Goal: Information Seeking & Learning: Learn about a topic

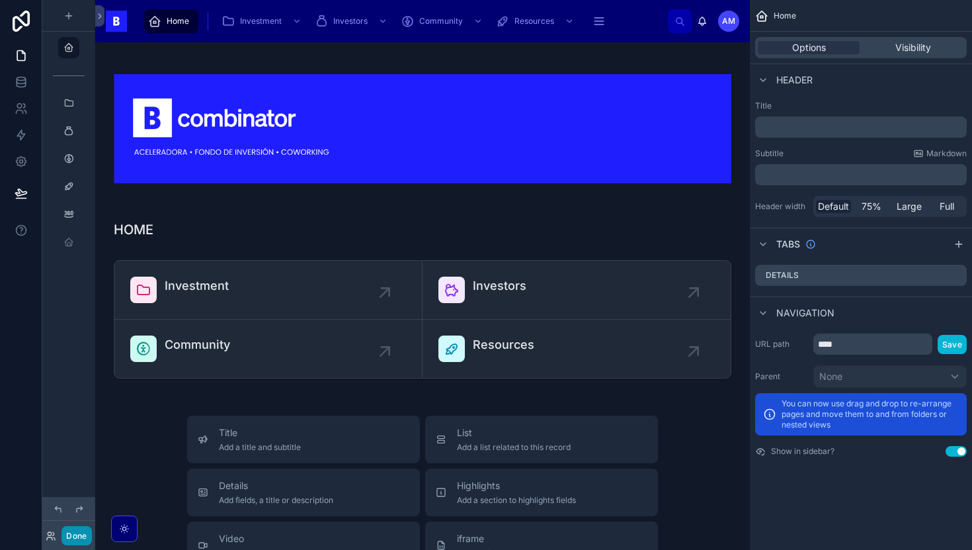
click at [80, 540] on button "Done" at bounding box center [76, 535] width 30 height 19
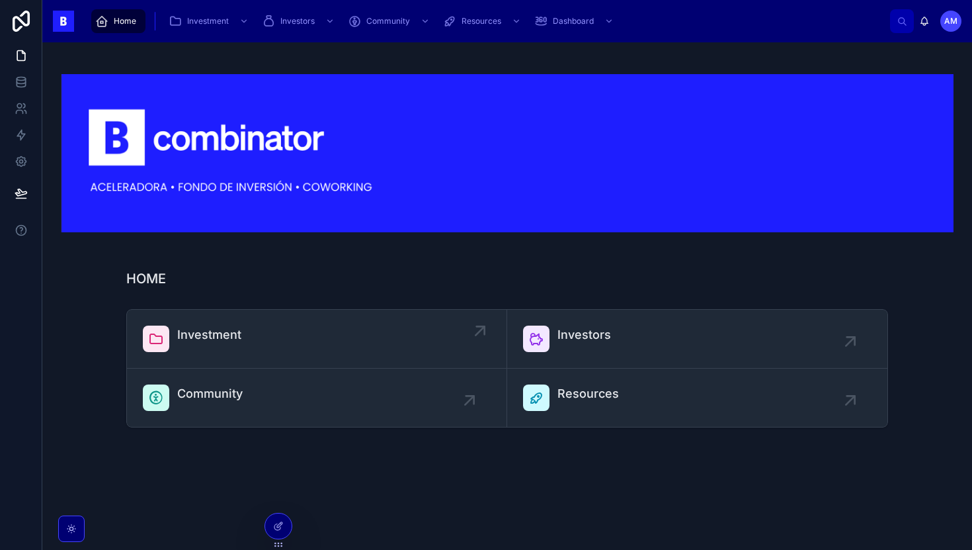
click at [256, 343] on div "Investment" at bounding box center [317, 338] width 348 height 26
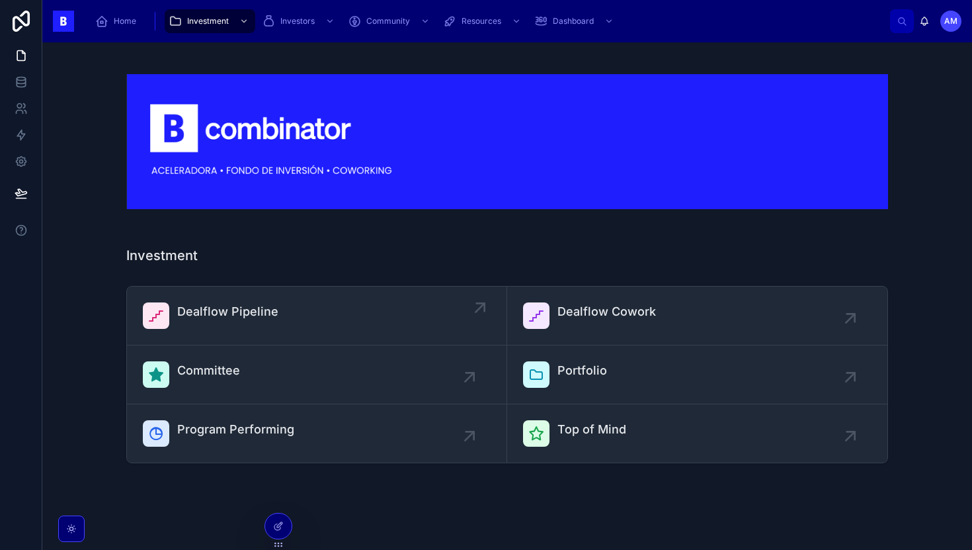
click at [268, 300] on link "Dealflow Pipeline" at bounding box center [317, 315] width 380 height 59
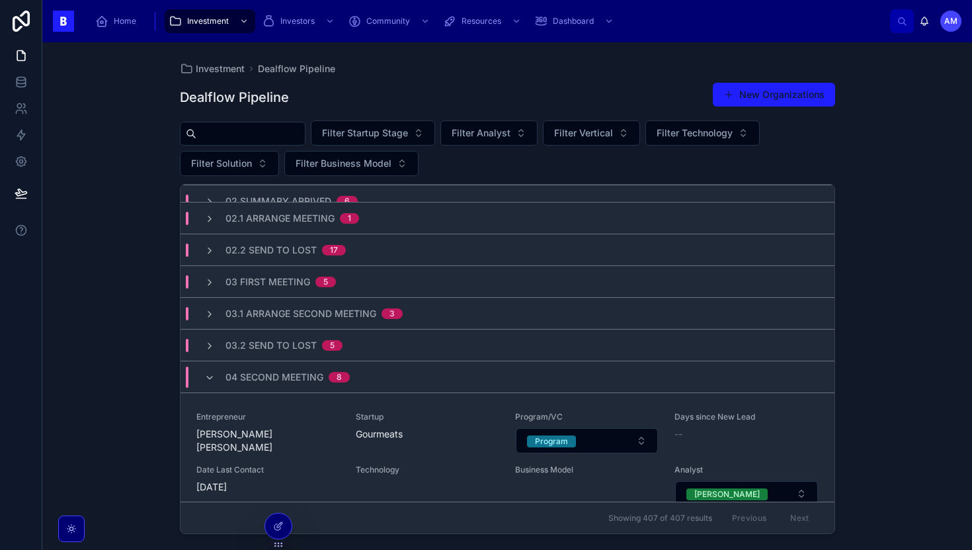
scroll to position [79, 0]
click at [225, 22] on span "Investment" at bounding box center [208, 21] width 42 height 11
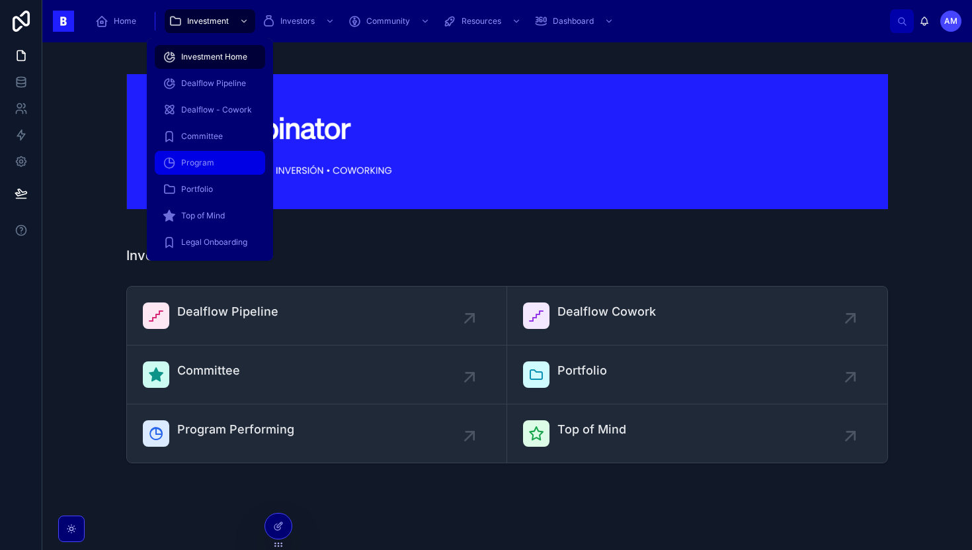
click at [219, 163] on div "Program" at bounding box center [210, 162] width 95 height 21
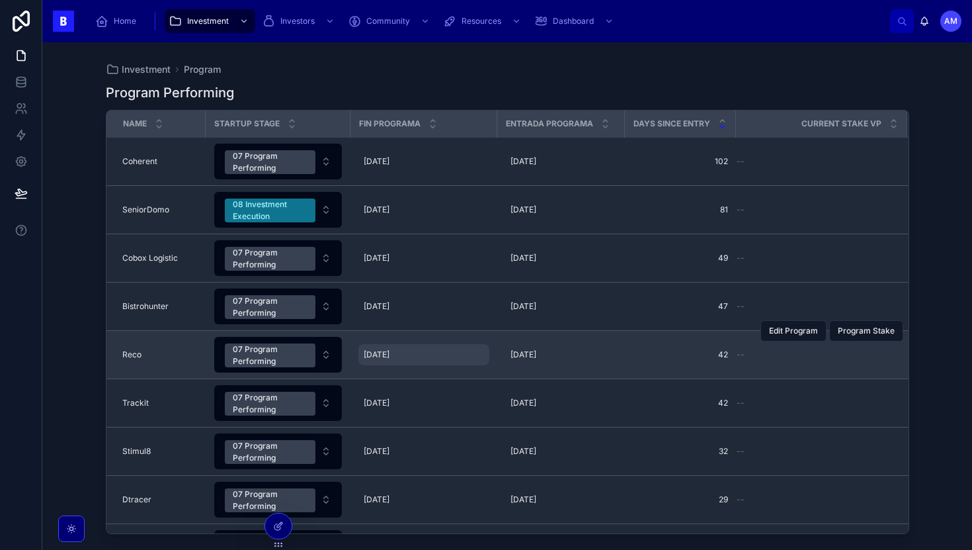
scroll to position [38, 0]
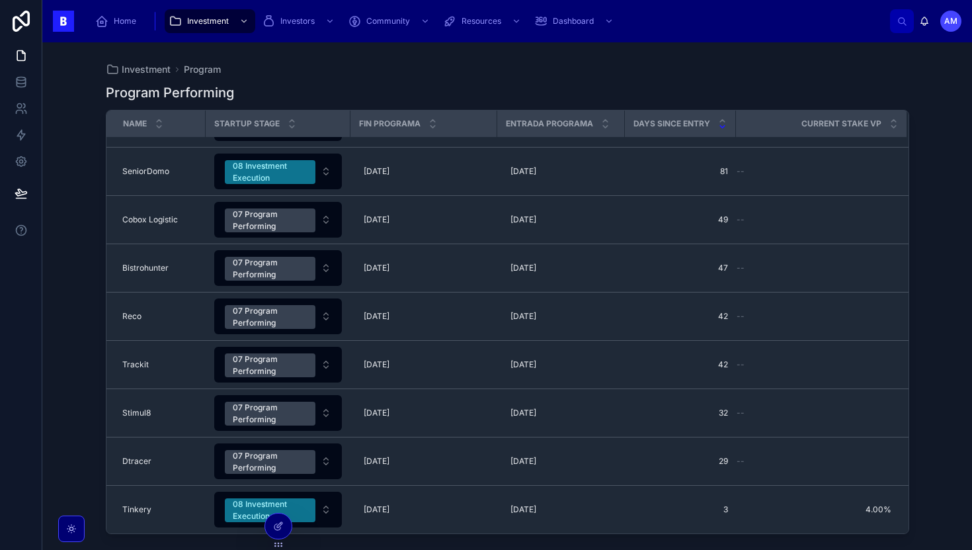
click at [75, 167] on div "Investment Program Program Performing Name Startup Stage Fin Programa Entrada P…" at bounding box center [507, 295] width 930 height 507
click at [198, 13] on div "Investment" at bounding box center [210, 21] width 83 height 21
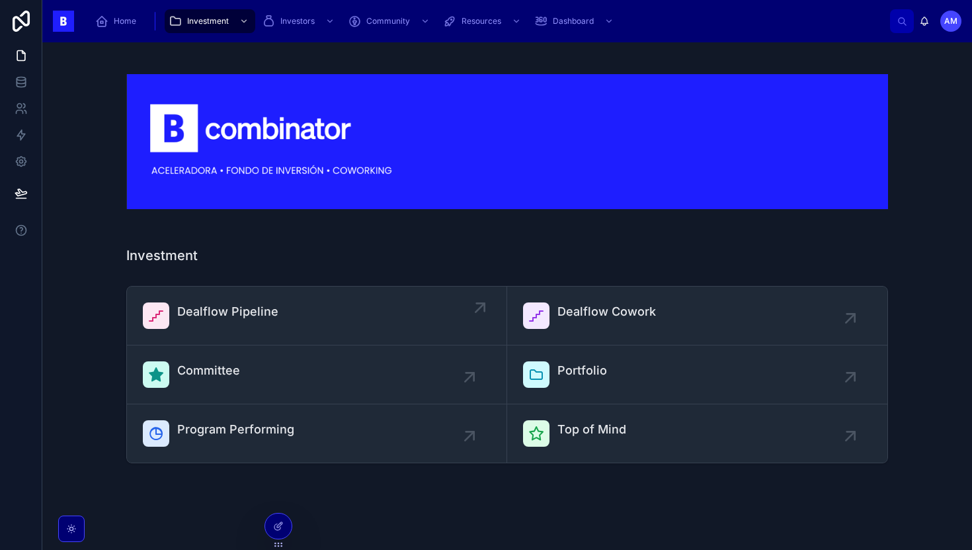
click at [278, 292] on link "Dealflow Pipeline" at bounding box center [317, 315] width 380 height 59
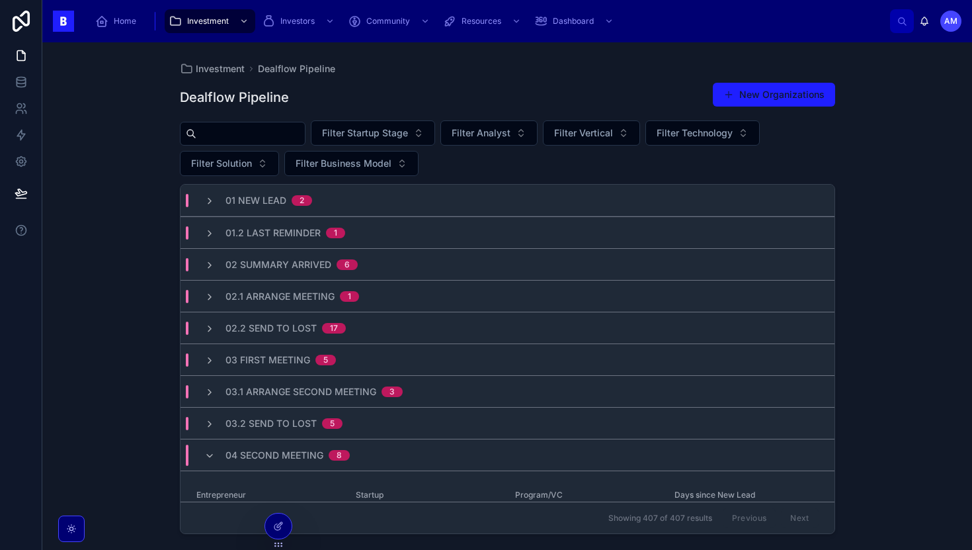
click at [277, 139] on input "text" at bounding box center [250, 133] width 108 height 19
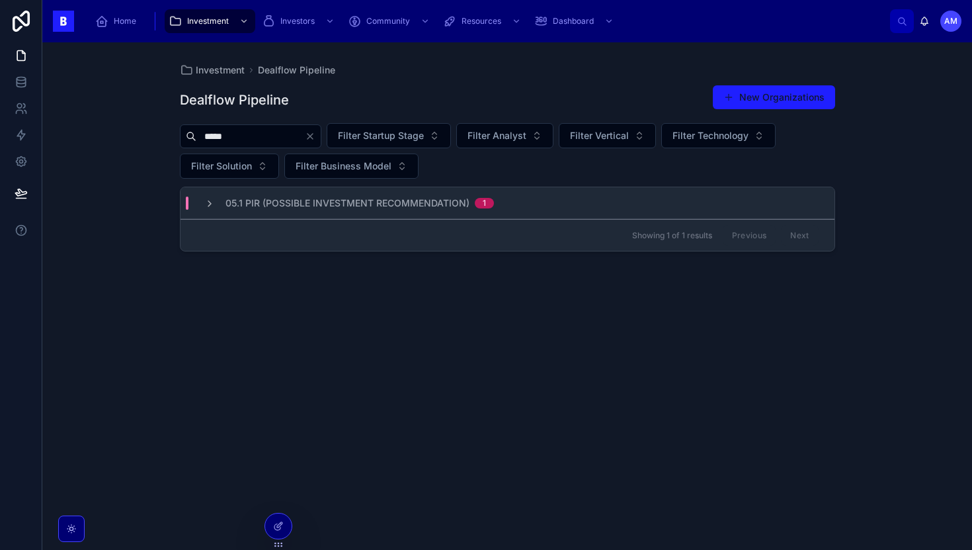
type input "*****"
click at [304, 198] on span "05.1 PIR (Possible Investment Recommendation)" at bounding box center [347, 202] width 244 height 13
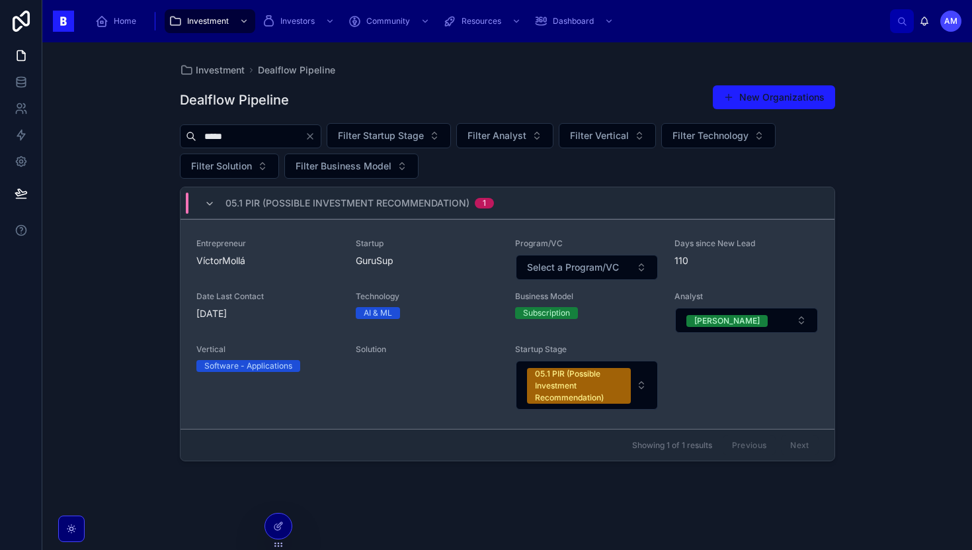
click at [299, 261] on span "VíctorMollá" at bounding box center [267, 260] width 143 height 13
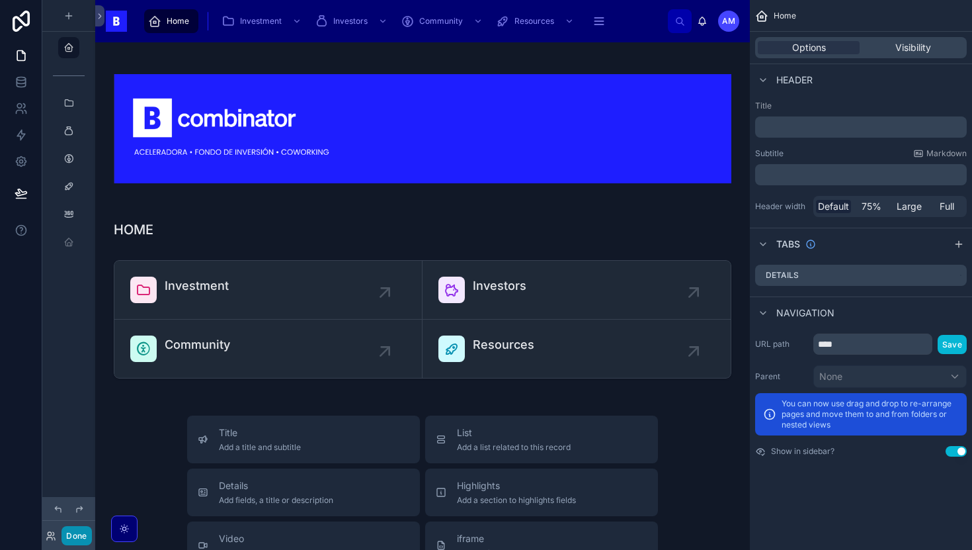
click at [73, 540] on button "Done" at bounding box center [76, 535] width 30 height 19
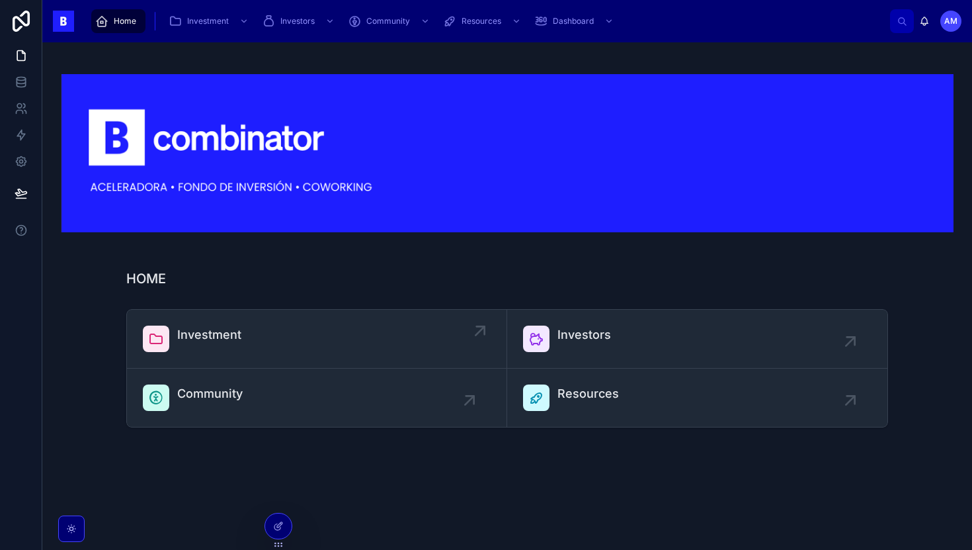
click at [190, 313] on link "Investment" at bounding box center [317, 338] width 380 height 59
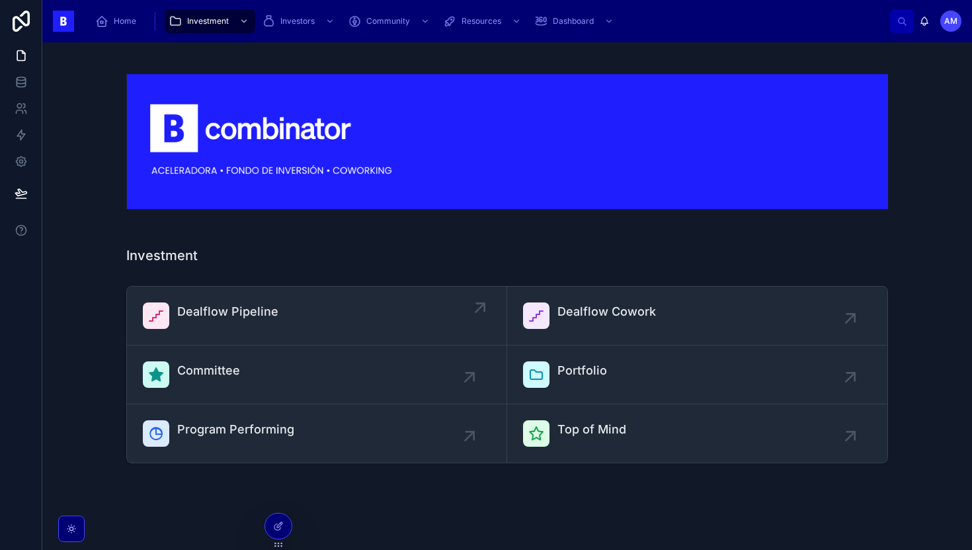
click at [244, 318] on span "Dealflow Pipeline" at bounding box center [227, 311] width 101 height 19
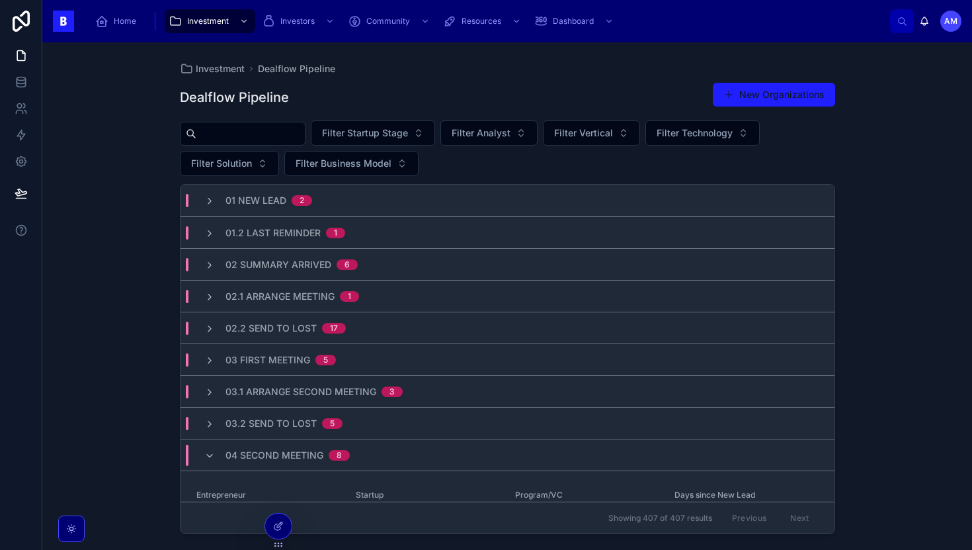
click at [357, 260] on div "02 Summary Arrived 6" at bounding box center [280, 264] width 185 height 13
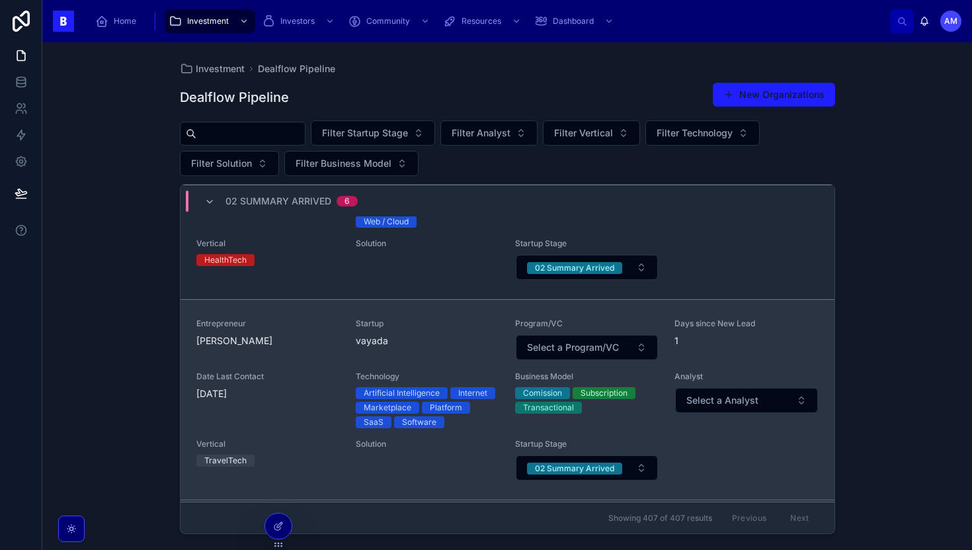
scroll to position [1175, 0]
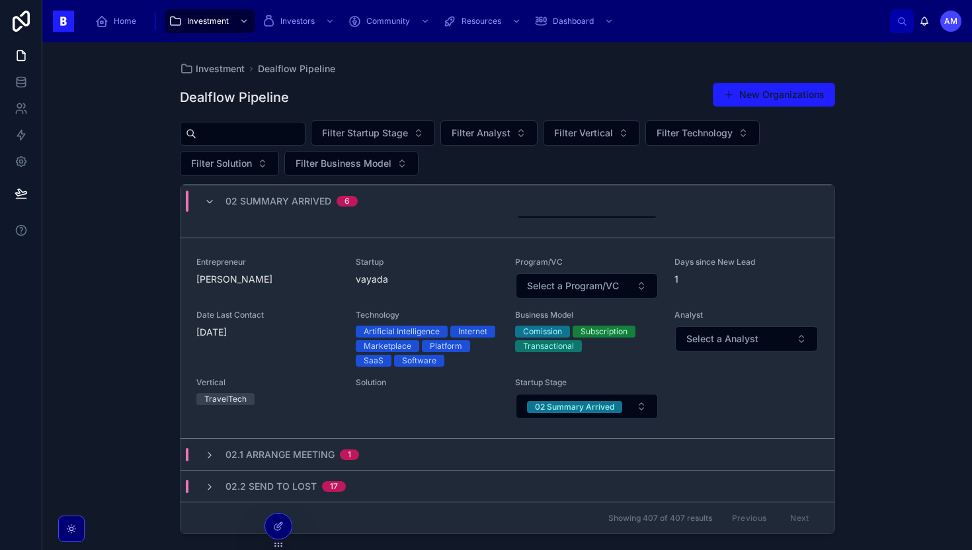
click at [292, 196] on span "02 Summary Arrived" at bounding box center [278, 200] width 106 height 13
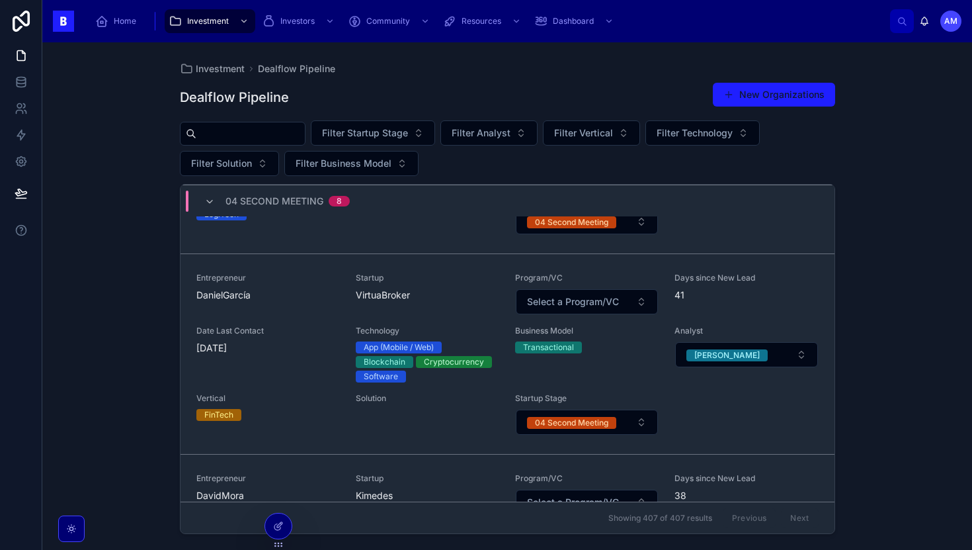
click at [292, 196] on span "04 Second Meeting" at bounding box center [274, 200] width 98 height 13
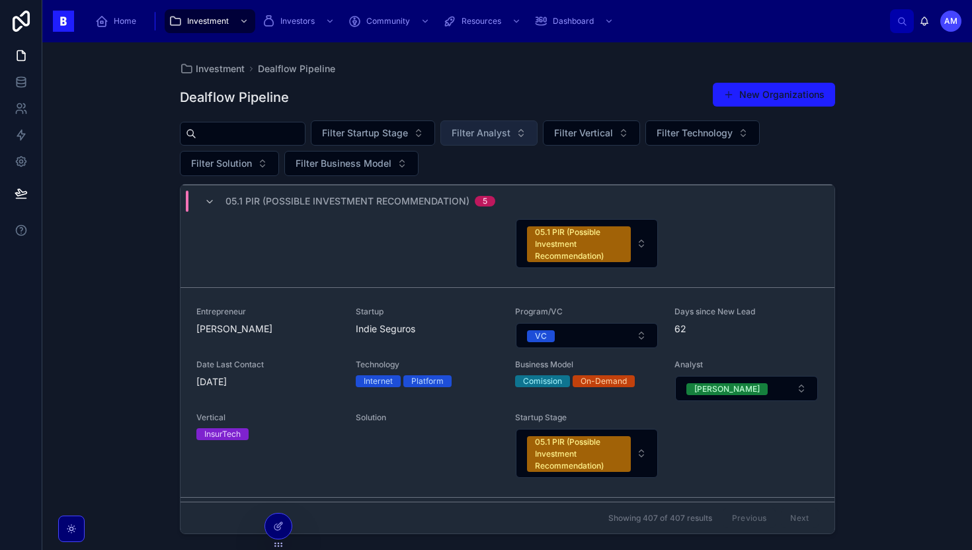
click at [504, 138] on span "Filter Analyst" at bounding box center [481, 132] width 59 height 13
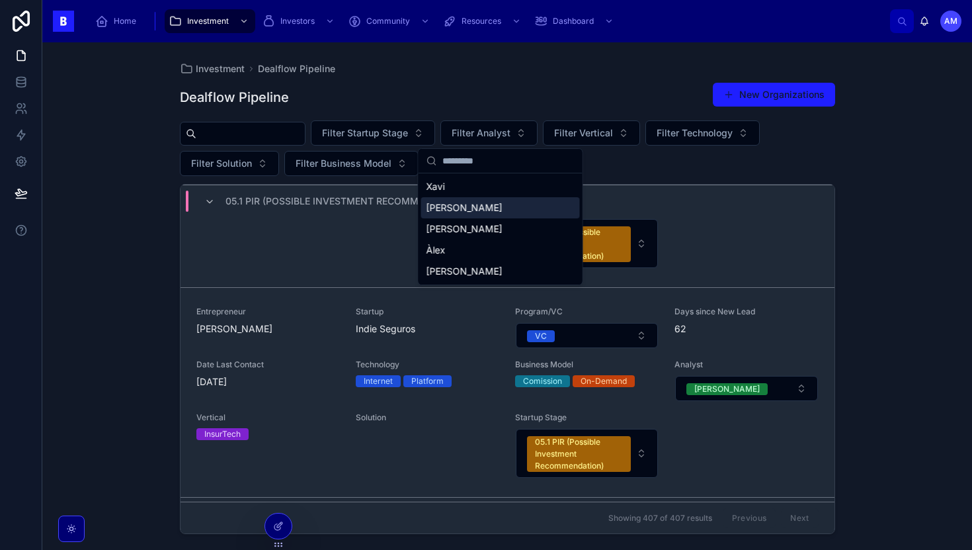
click at [470, 205] on div "[PERSON_NAME]" at bounding box center [500, 207] width 159 height 21
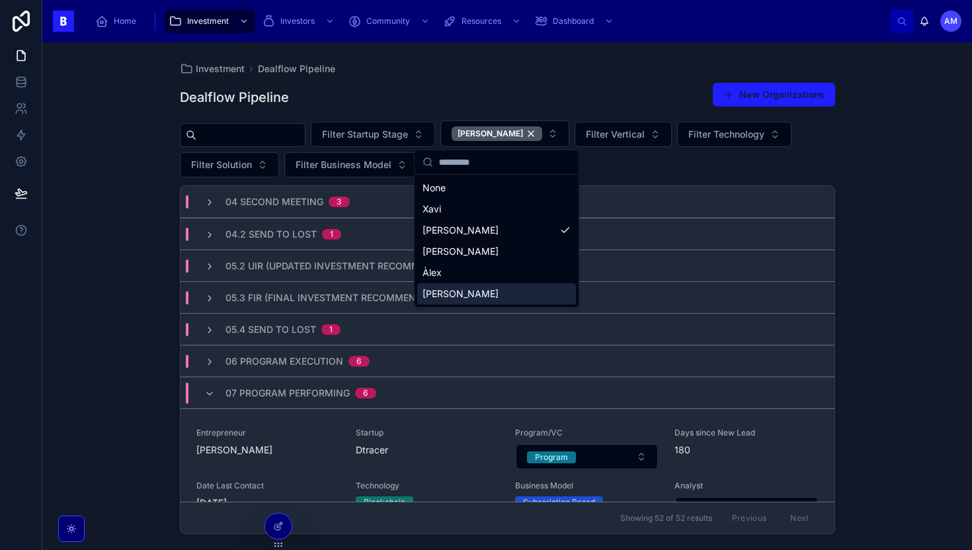
click at [114, 311] on div "Investment Dealflow Pipeline Dealflow Pipeline New Organizations Filter Startup…" at bounding box center [507, 295] width 930 height 507
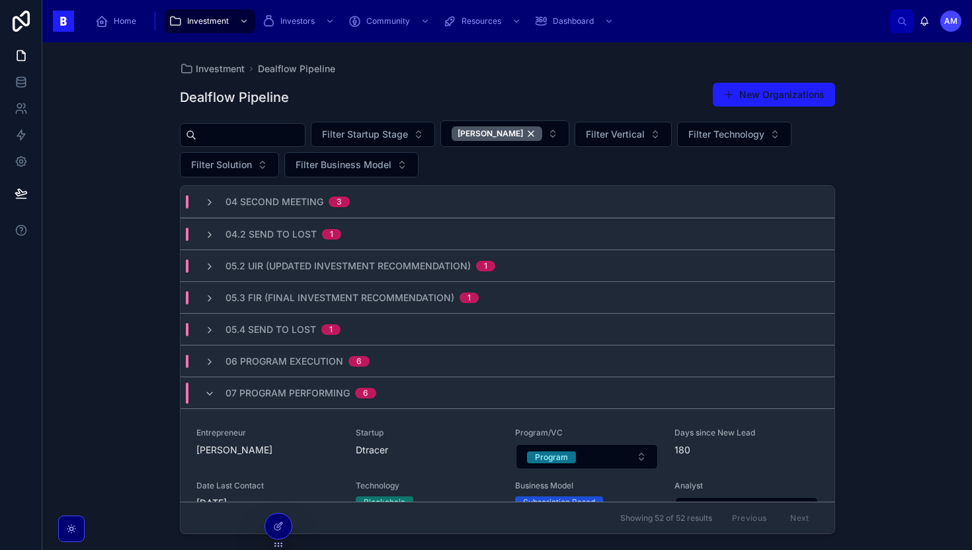
click at [321, 389] on span "07 Program Performing" at bounding box center [287, 392] width 124 height 13
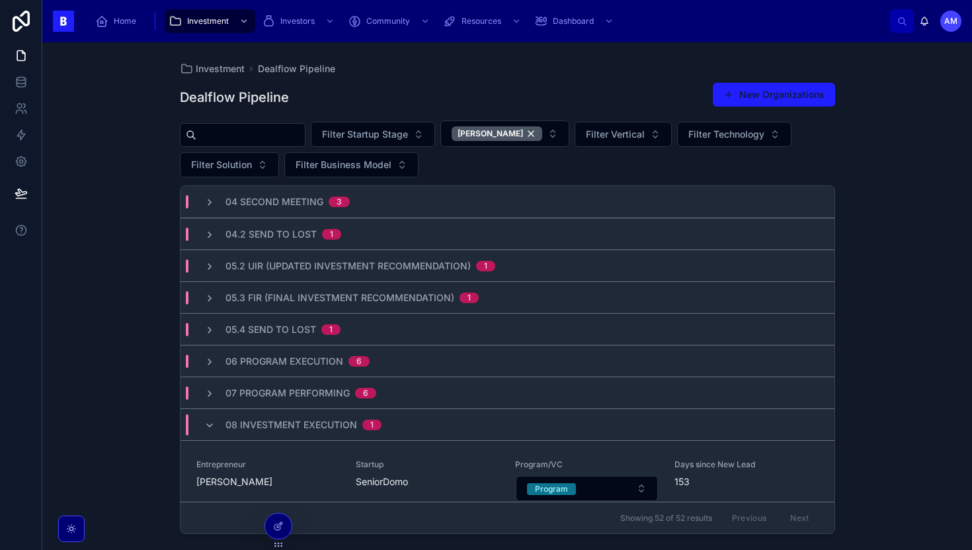
click at [380, 435] on div "08 Investment Execution 1" at bounding box center [508, 424] width 654 height 32
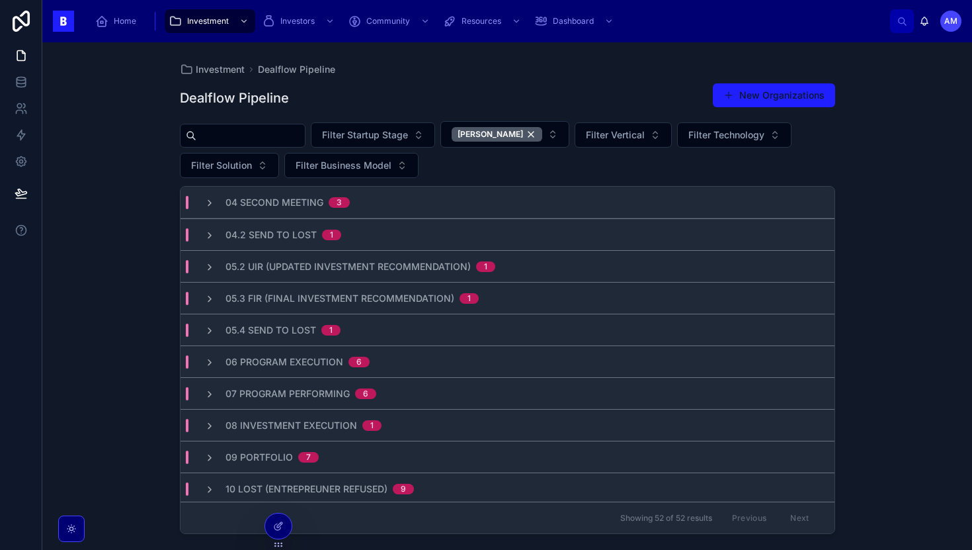
click at [312, 209] on div "04 Second Meeting 3" at bounding box center [508, 202] width 654 height 32
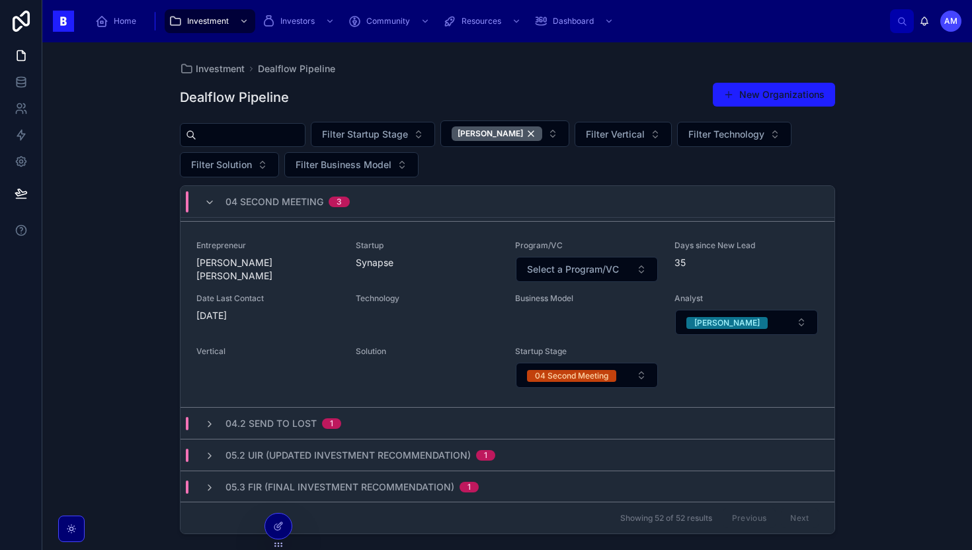
scroll to position [386, 0]
click at [306, 416] on span "04.2 Send to Lost" at bounding box center [270, 420] width 91 height 13
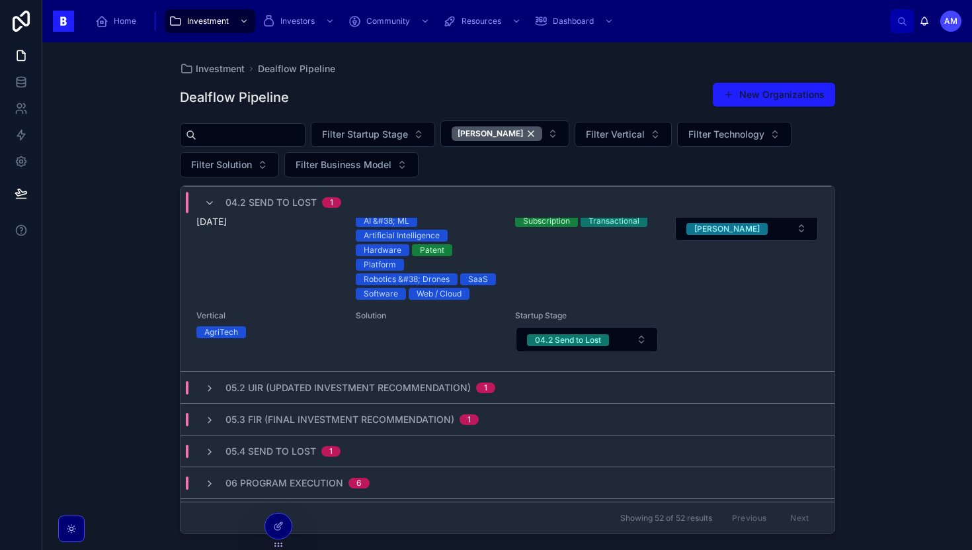
scroll to position [714, 0]
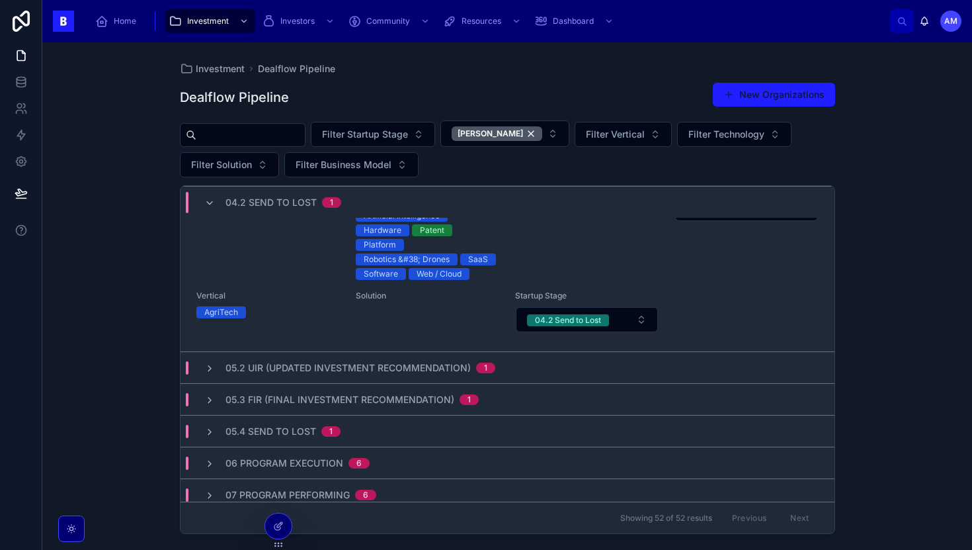
click at [329, 370] on span "05.2 UIR (Updated Investment Recommendation)" at bounding box center [347, 367] width 245 height 13
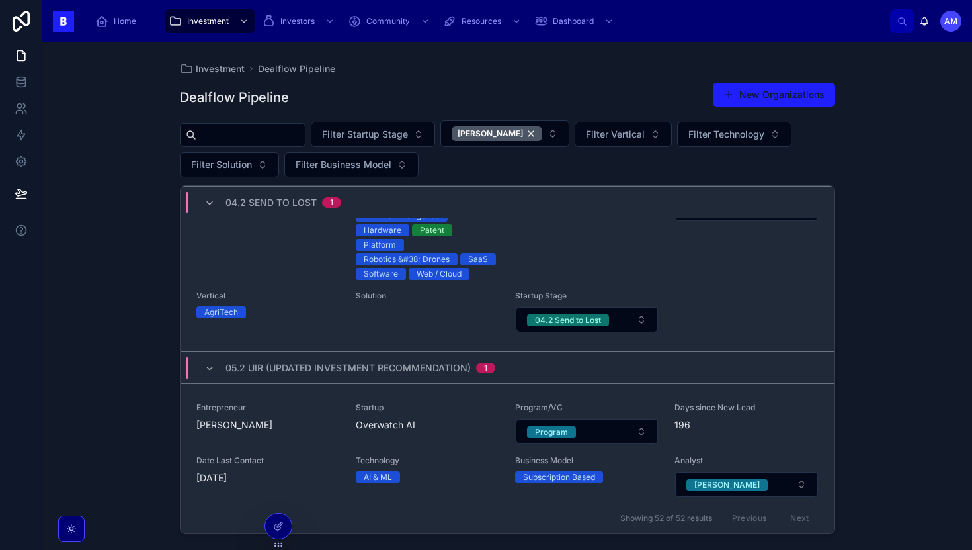
click at [299, 202] on span "04.2 Send to Lost" at bounding box center [270, 202] width 91 height 13
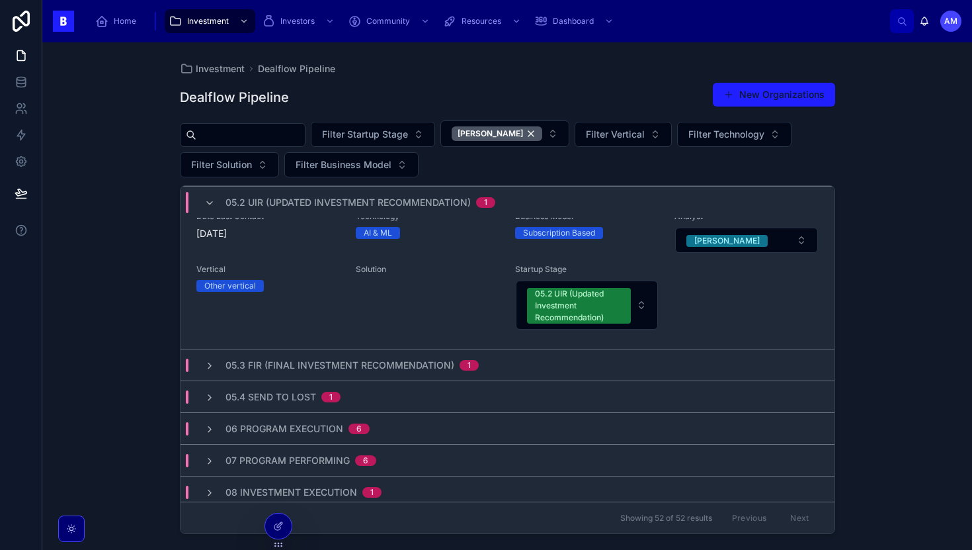
click at [295, 202] on span "05.2 UIR (Updated Investment Recommendation)" at bounding box center [347, 202] width 245 height 13
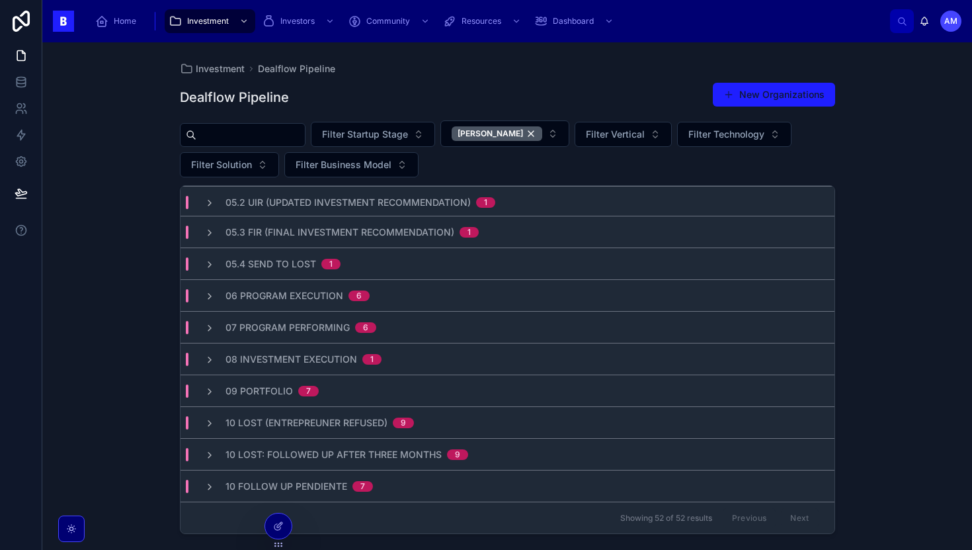
scroll to position [0, 0]
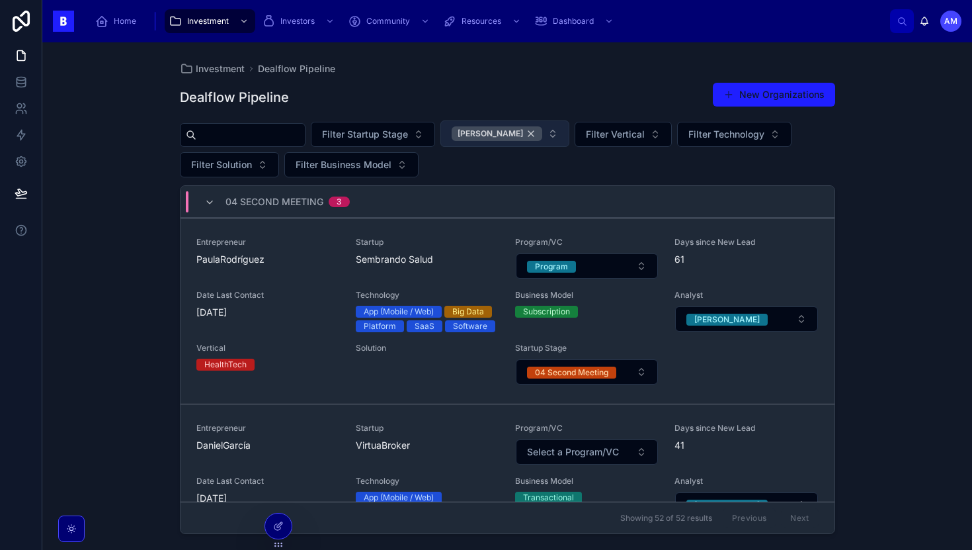
click at [507, 132] on div "[PERSON_NAME]" at bounding box center [497, 133] width 91 height 15
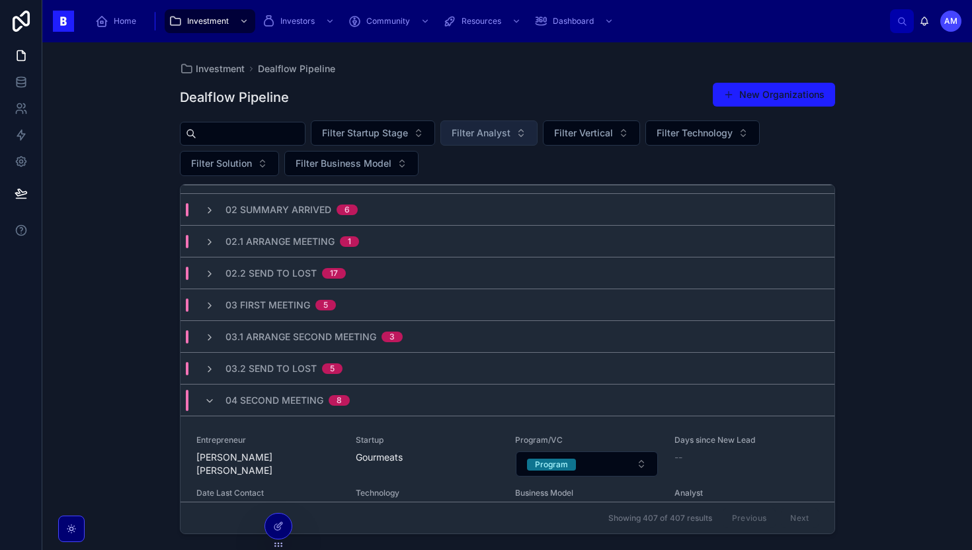
scroll to position [75, 0]
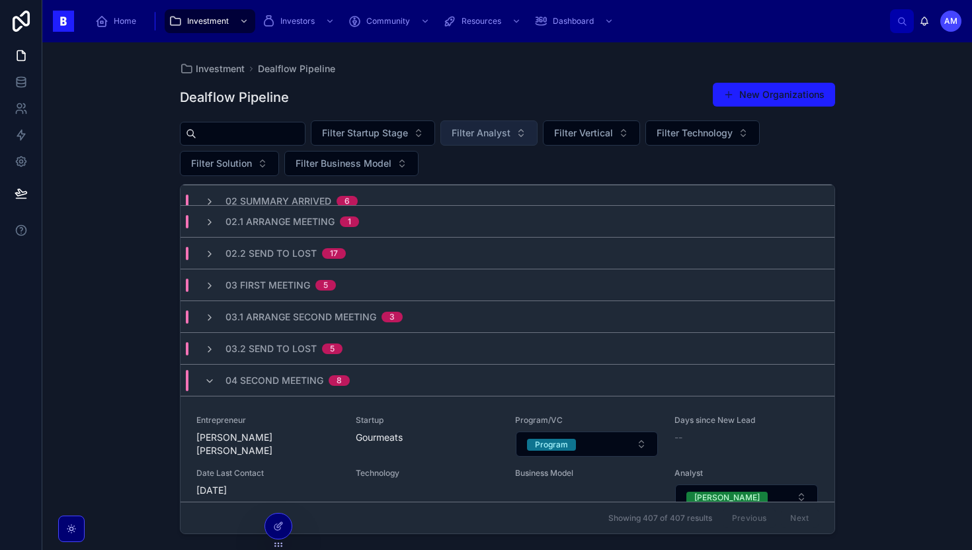
click at [339, 250] on span "17" at bounding box center [334, 253] width 24 height 11
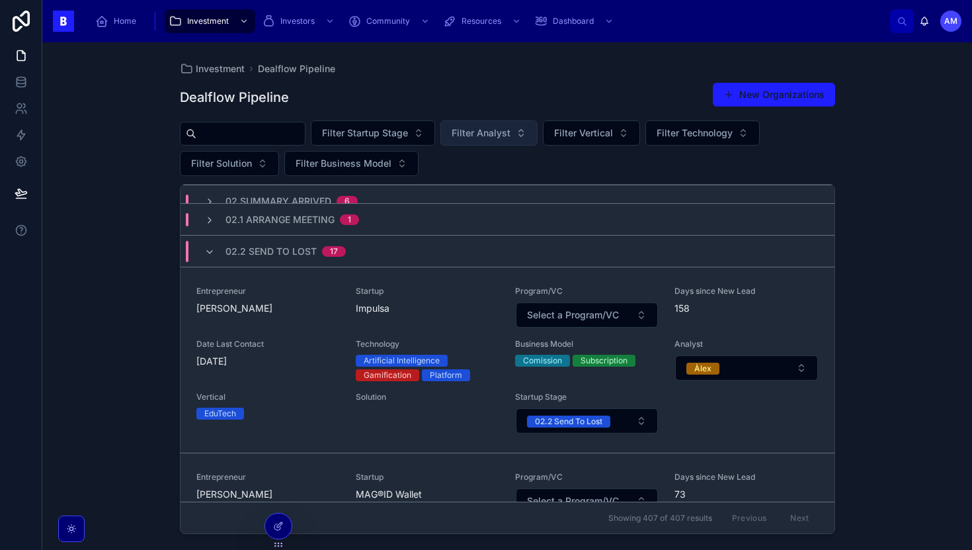
scroll to position [101, 0]
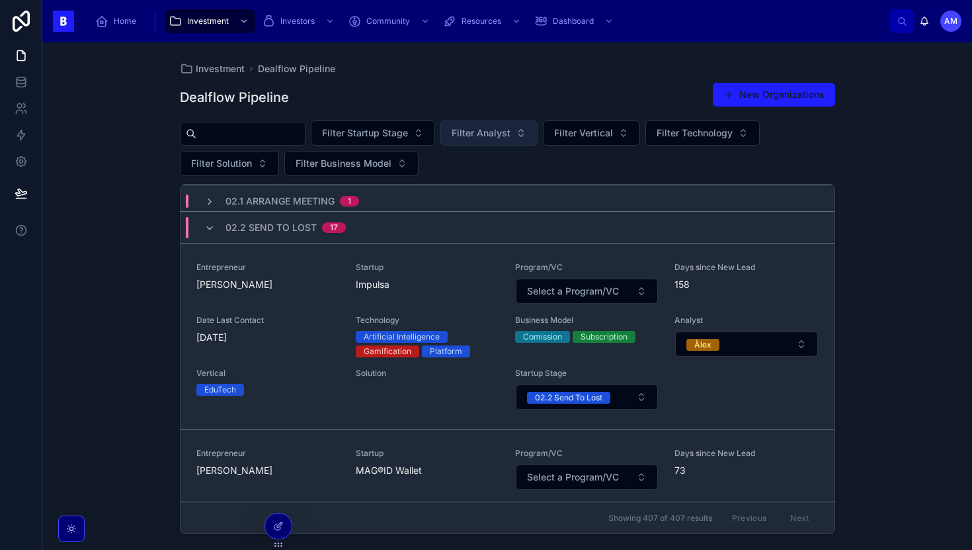
click at [291, 240] on div "02.2 Send To Lost 17" at bounding box center [508, 227] width 654 height 32
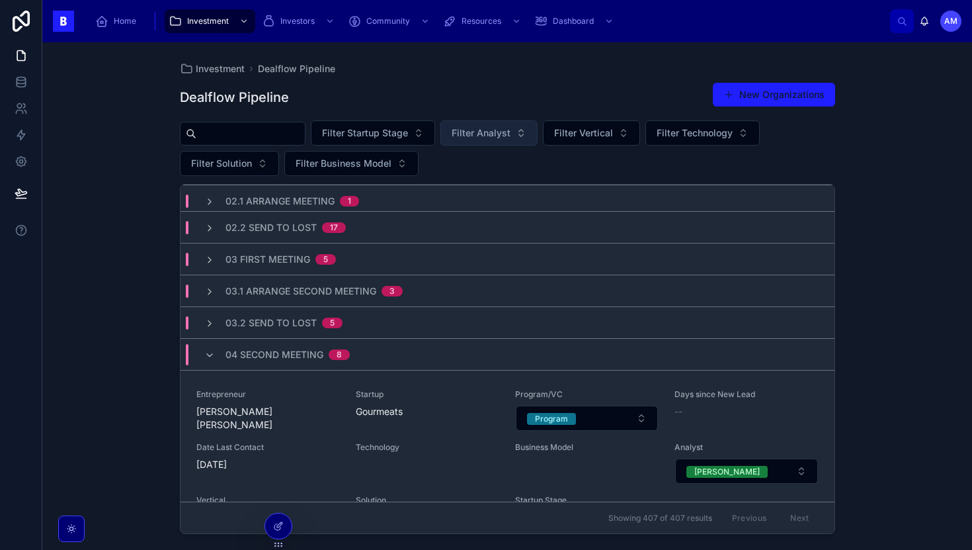
click at [291, 232] on span "02.2 Send To Lost" at bounding box center [270, 227] width 91 height 13
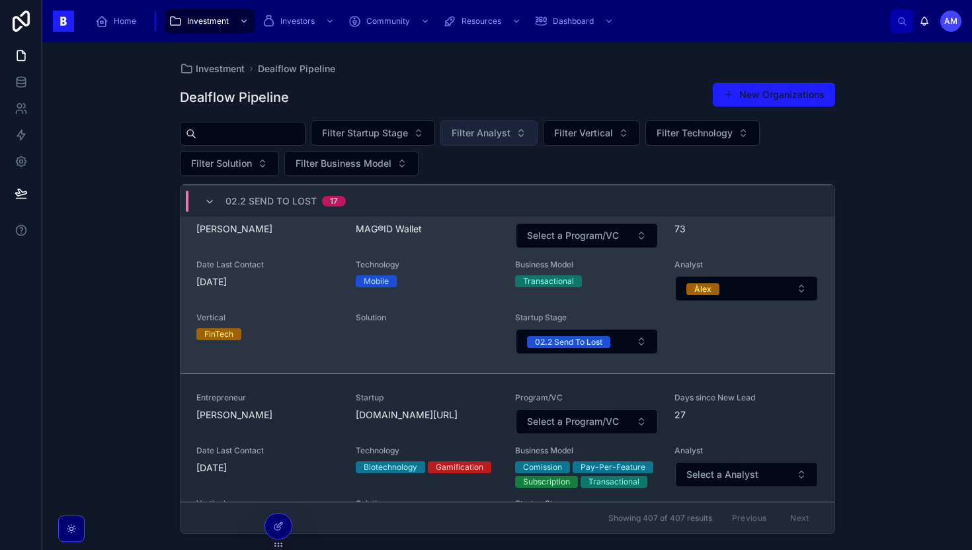
scroll to position [0, 0]
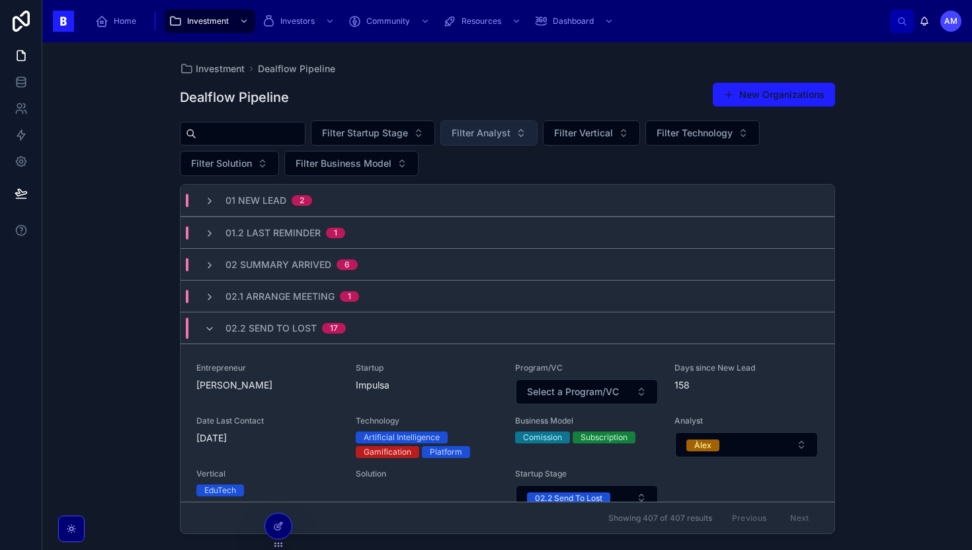
click at [328, 335] on div "02.2 Send To Lost 17" at bounding box center [285, 327] width 120 height 21
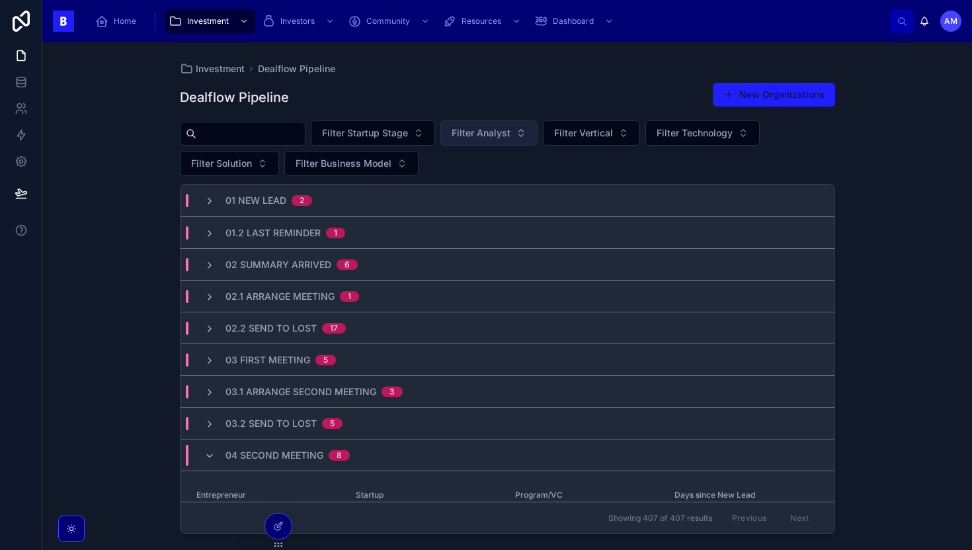
click at [330, 329] on div "17" at bounding box center [334, 328] width 8 height 11
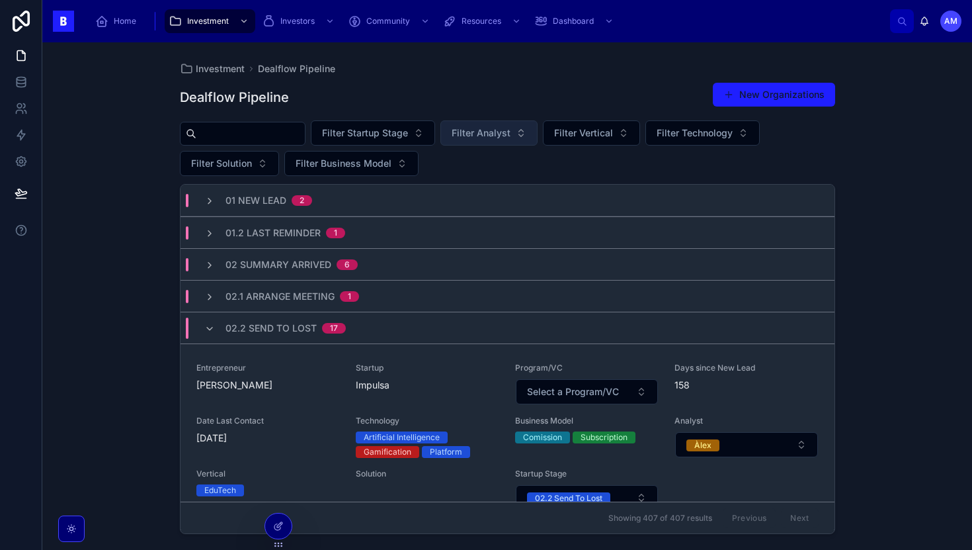
click at [330, 329] on div "17" at bounding box center [334, 328] width 8 height 11
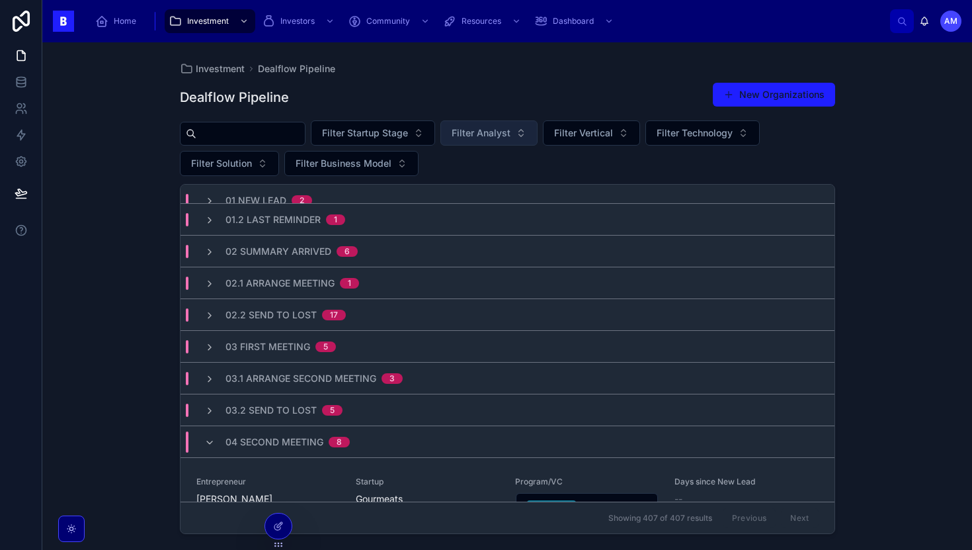
click at [322, 313] on span "17" at bounding box center [334, 314] width 24 height 11
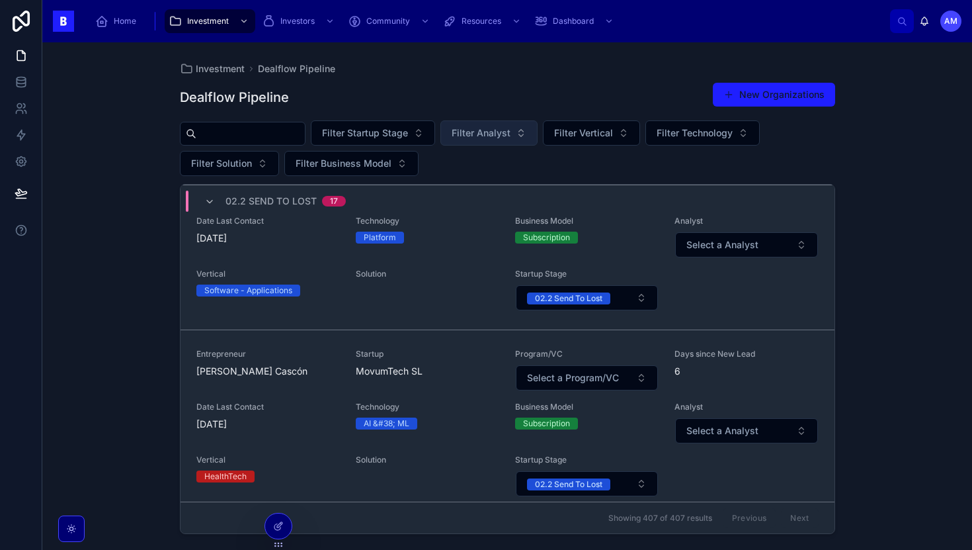
click at [294, 200] on span "02.2 Send To Lost" at bounding box center [270, 200] width 91 height 13
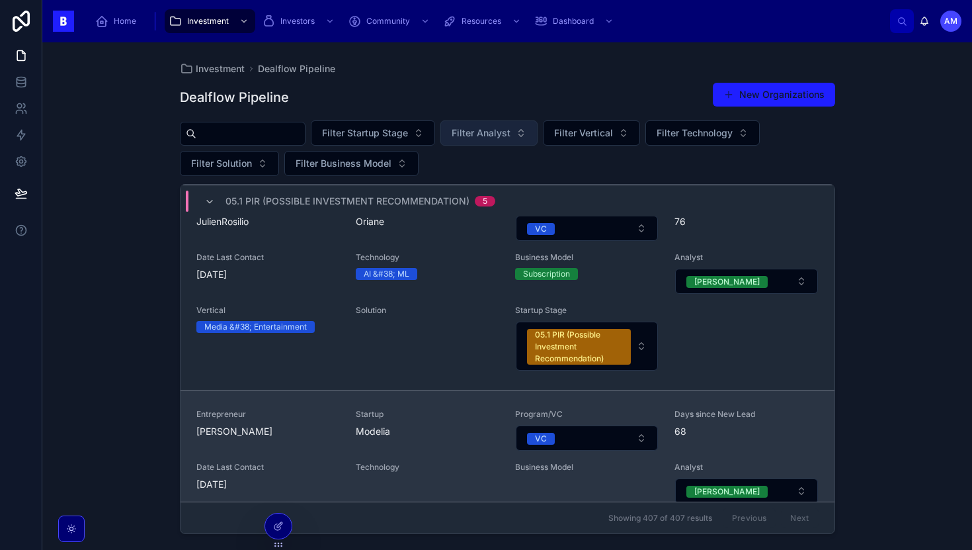
scroll to position [2363, 0]
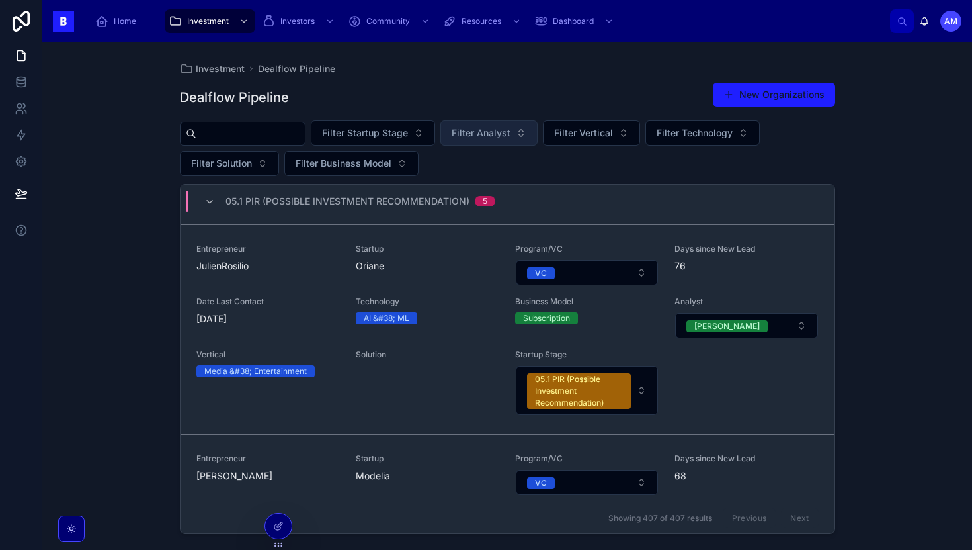
click at [300, 208] on div "05.1 PIR (Possible Investment Recommendation) 5" at bounding box center [360, 200] width 270 height 21
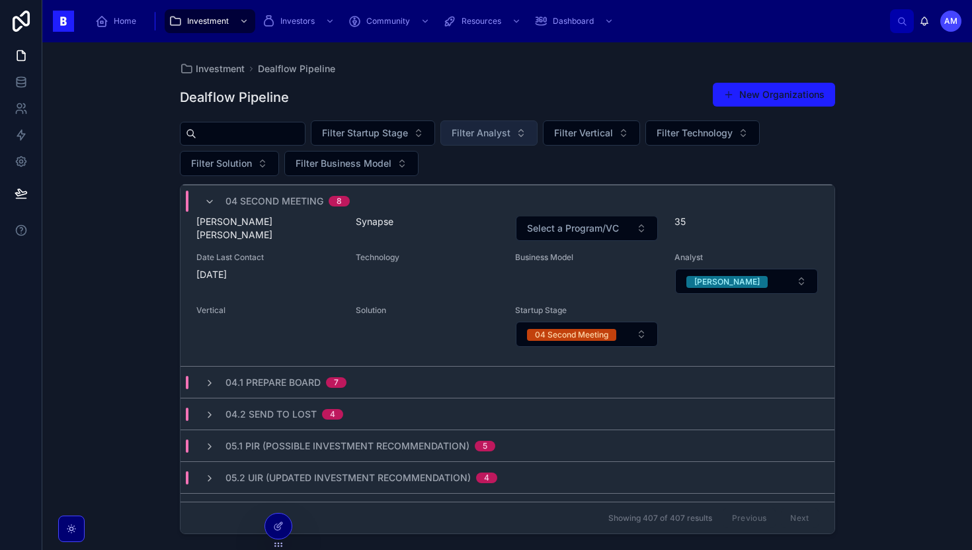
click at [307, 202] on span "04 Second Meeting" at bounding box center [274, 200] width 98 height 13
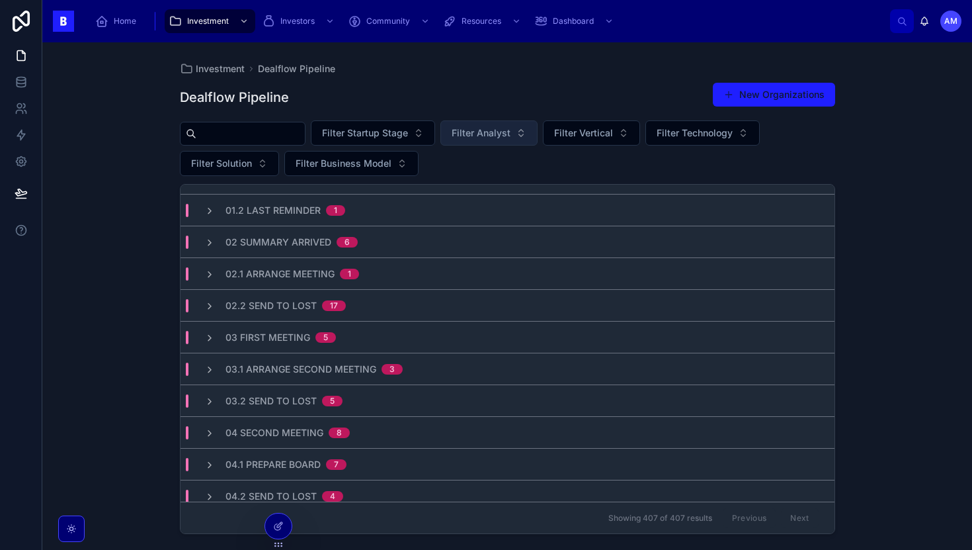
scroll to position [0, 0]
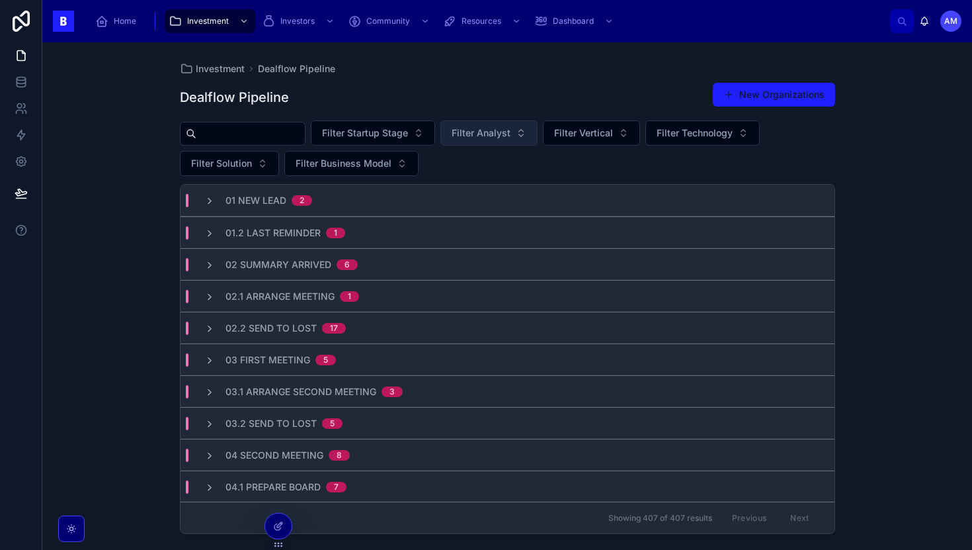
click at [298, 295] on span "02.1 Arrange Meeting" at bounding box center [279, 296] width 109 height 13
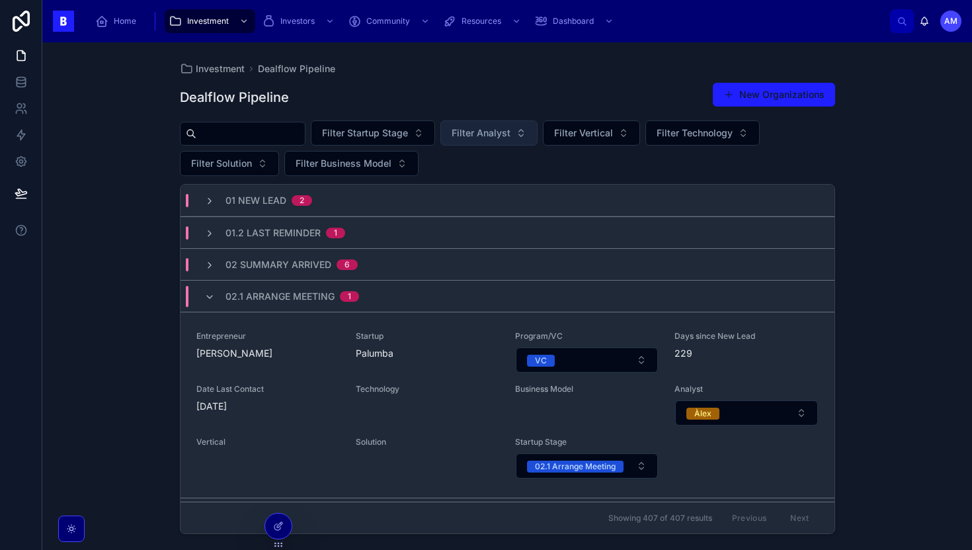
click at [298, 295] on span "02.1 Arrange Meeting" at bounding box center [279, 296] width 109 height 13
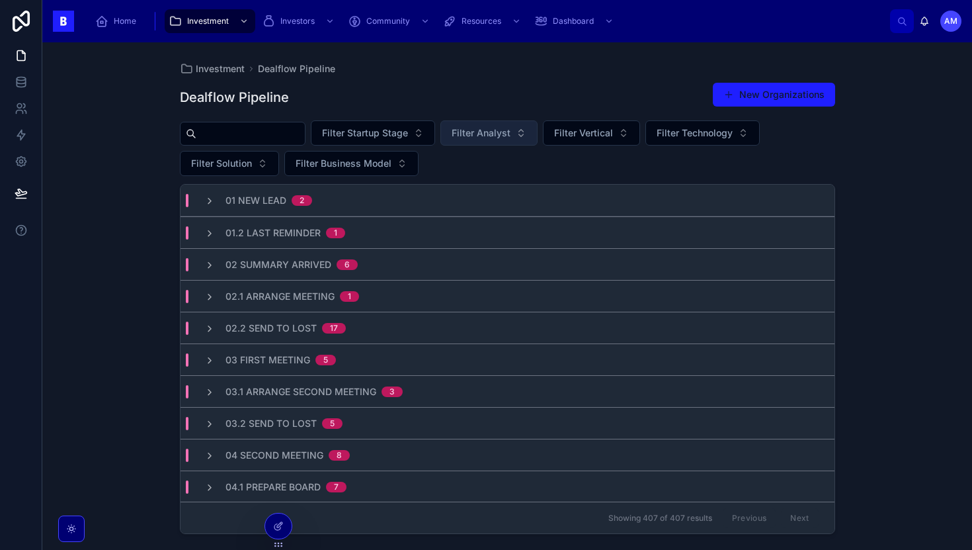
click at [319, 262] on span "02 Summary Arrived" at bounding box center [278, 264] width 106 height 13
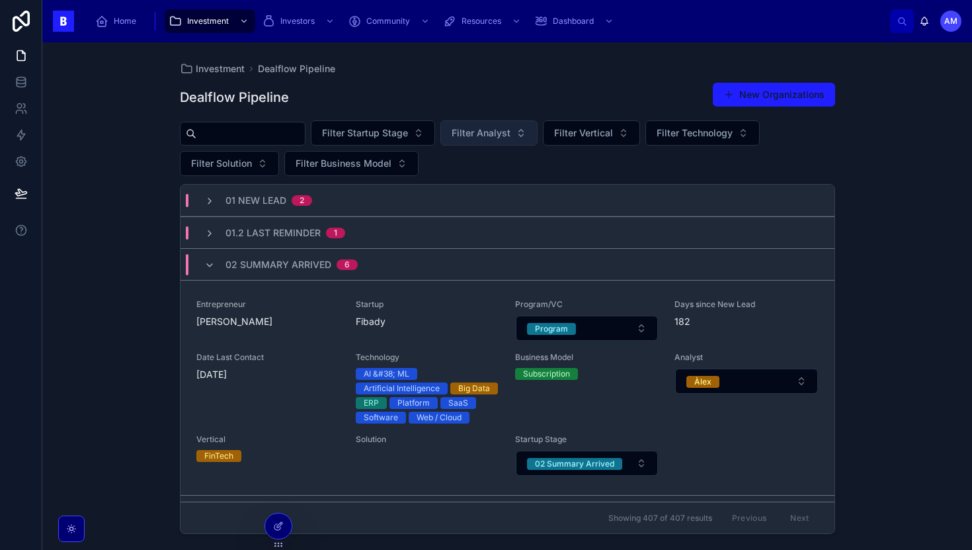
click at [317, 263] on span "02 Summary Arrived" at bounding box center [278, 264] width 106 height 13
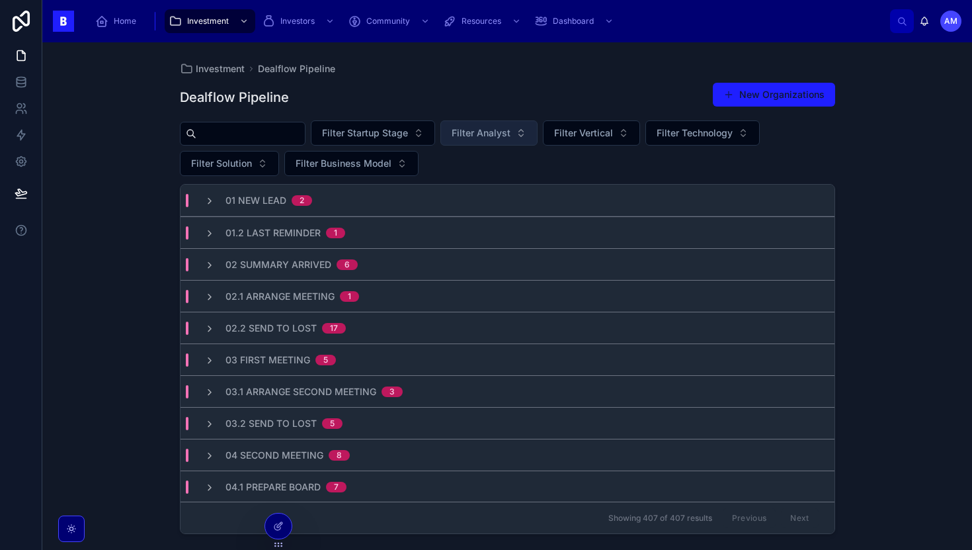
click at [330, 241] on div "01.2 Last Reminder 1" at bounding box center [508, 232] width 654 height 32
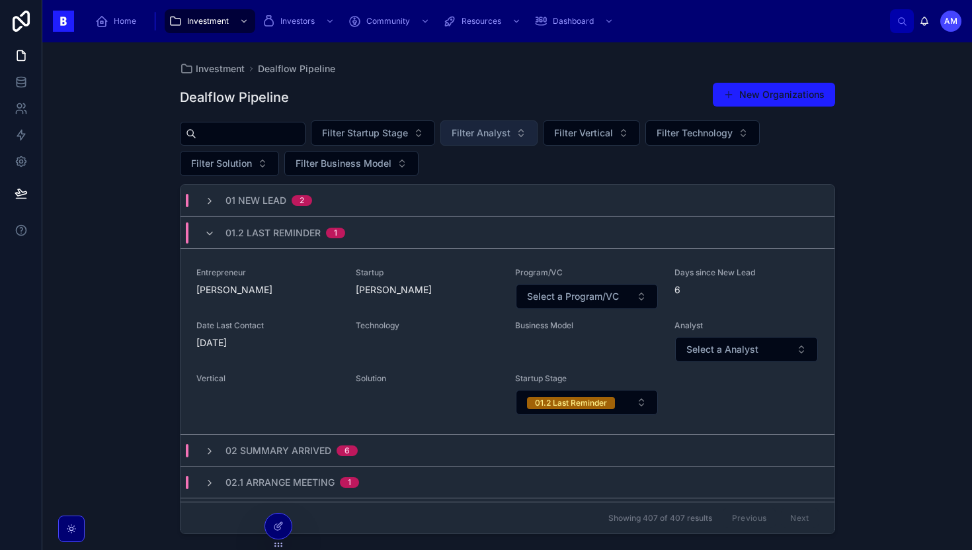
click at [304, 201] on span "2" at bounding box center [302, 200] width 20 height 11
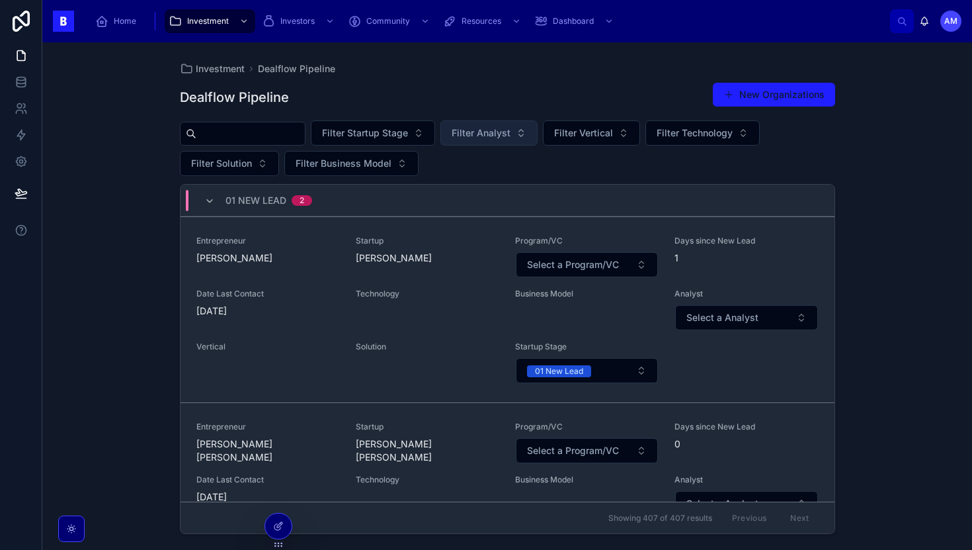
click at [304, 201] on span "2" at bounding box center [302, 200] width 20 height 11
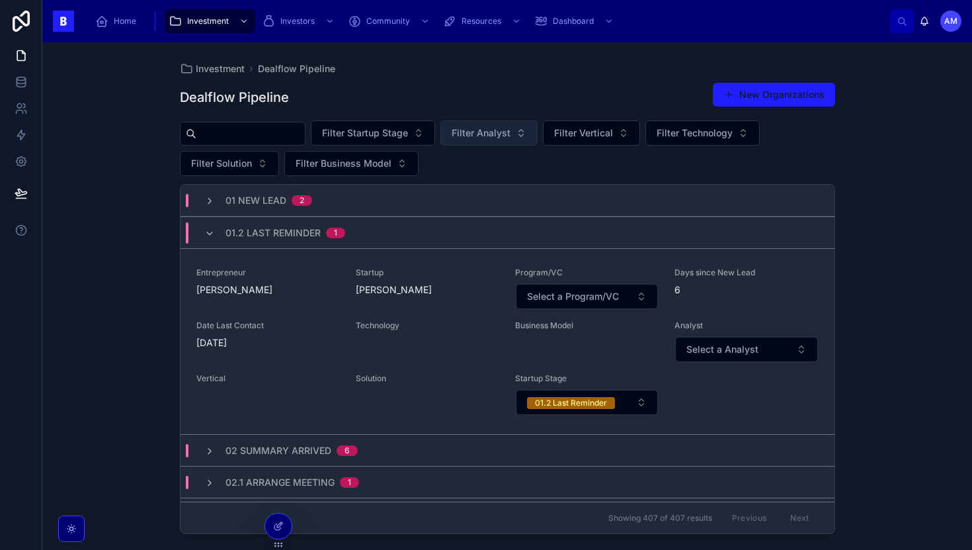
click at [302, 235] on span "01.2 Last Reminder" at bounding box center [272, 232] width 95 height 13
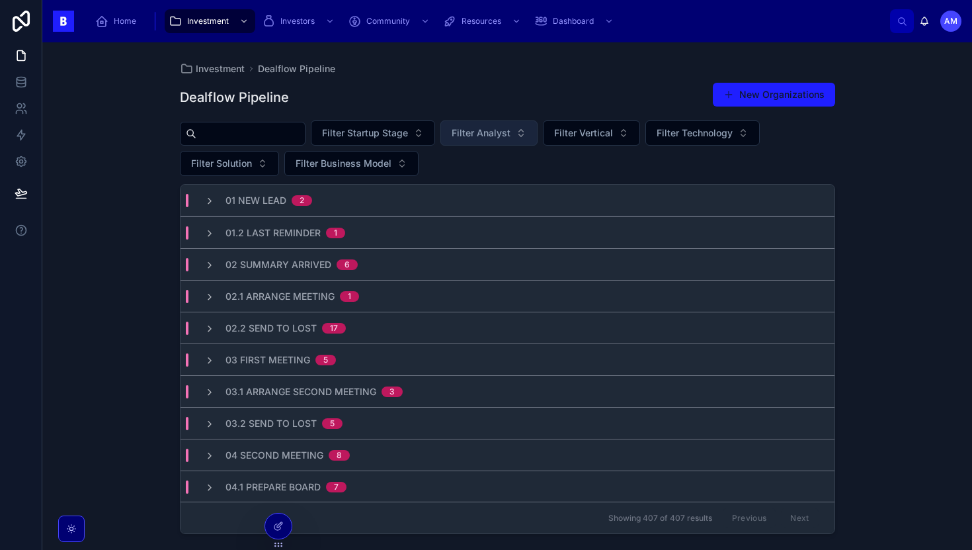
click at [300, 266] on span "02 Summary Arrived" at bounding box center [278, 264] width 106 height 13
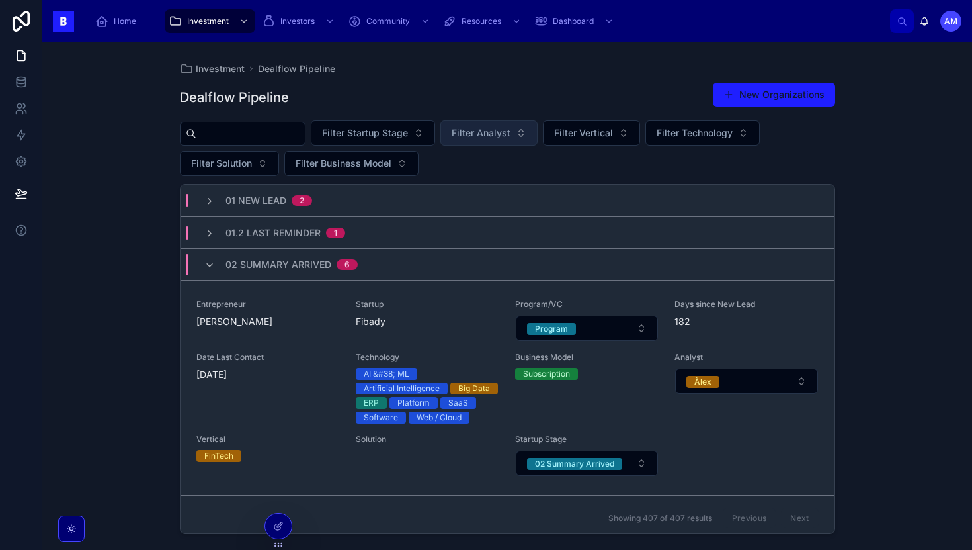
click at [300, 266] on span "02 Summary Arrived" at bounding box center [278, 264] width 106 height 13
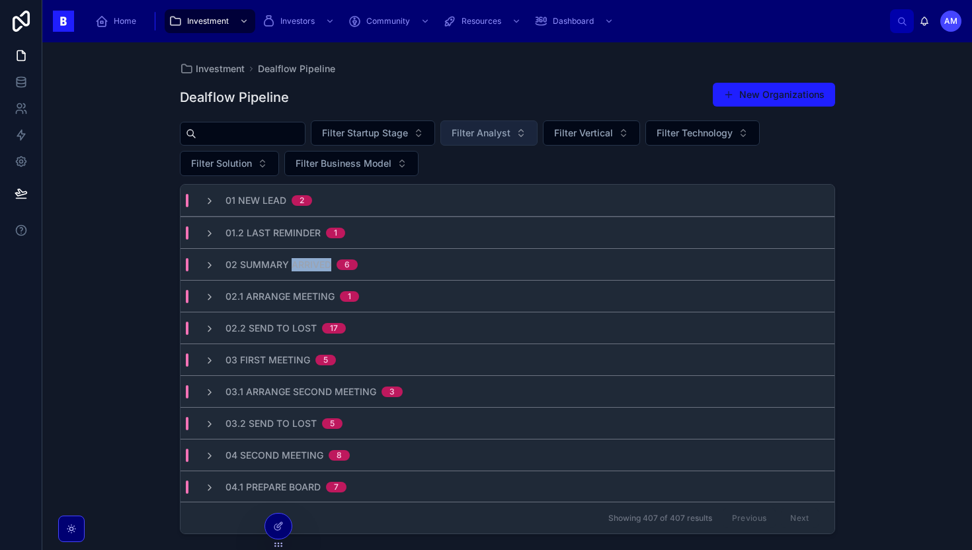
click at [300, 266] on span "02 Summary Arrived" at bounding box center [278, 264] width 106 height 13
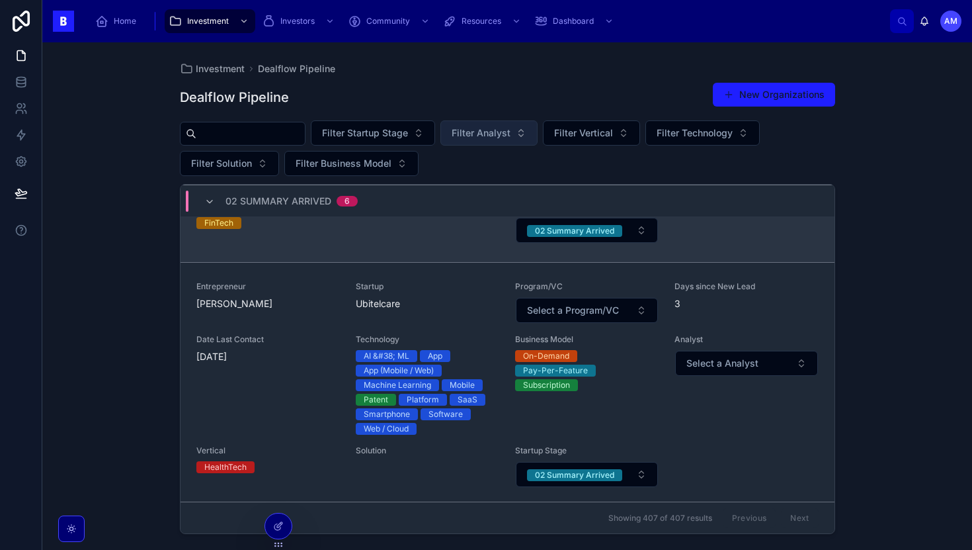
scroll to position [474, 0]
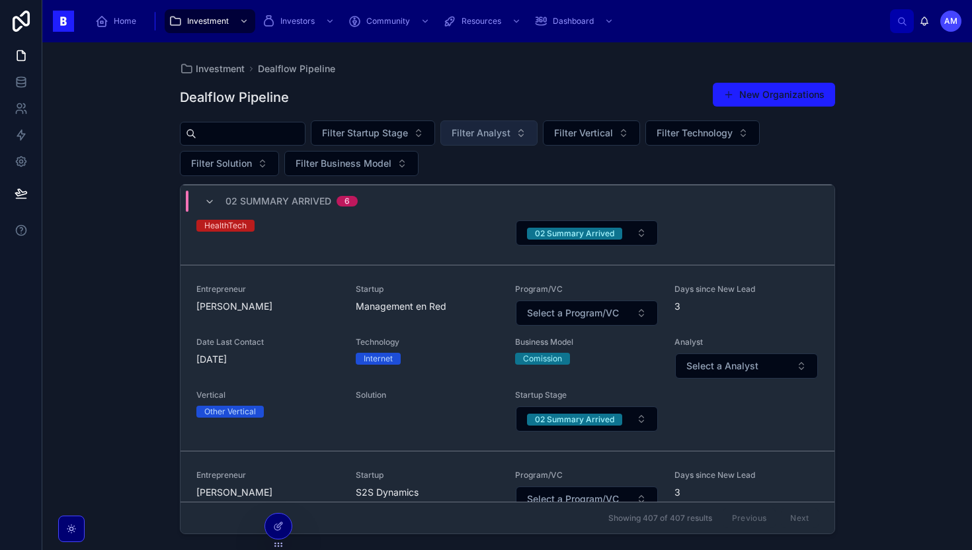
click at [306, 200] on span "02 Summary Arrived" at bounding box center [278, 200] width 106 height 13
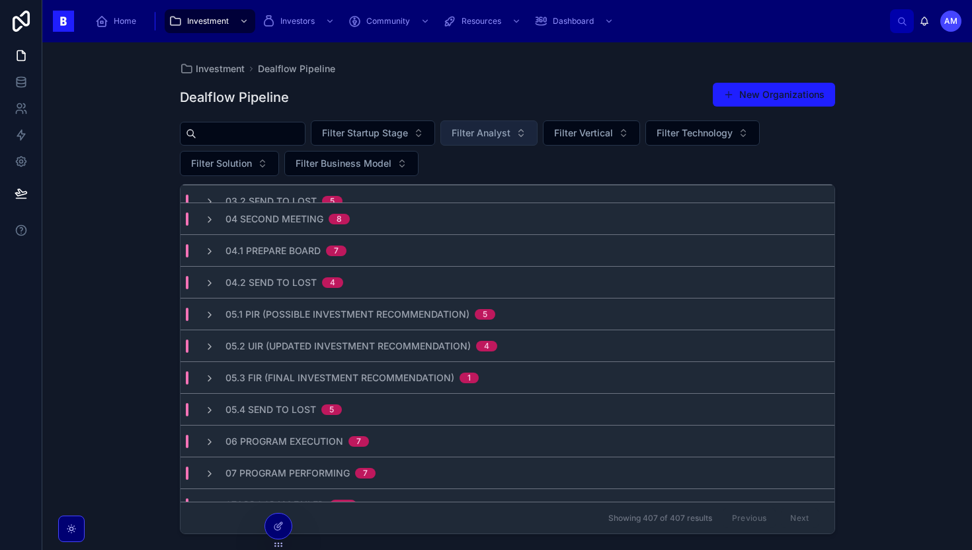
scroll to position [0, 0]
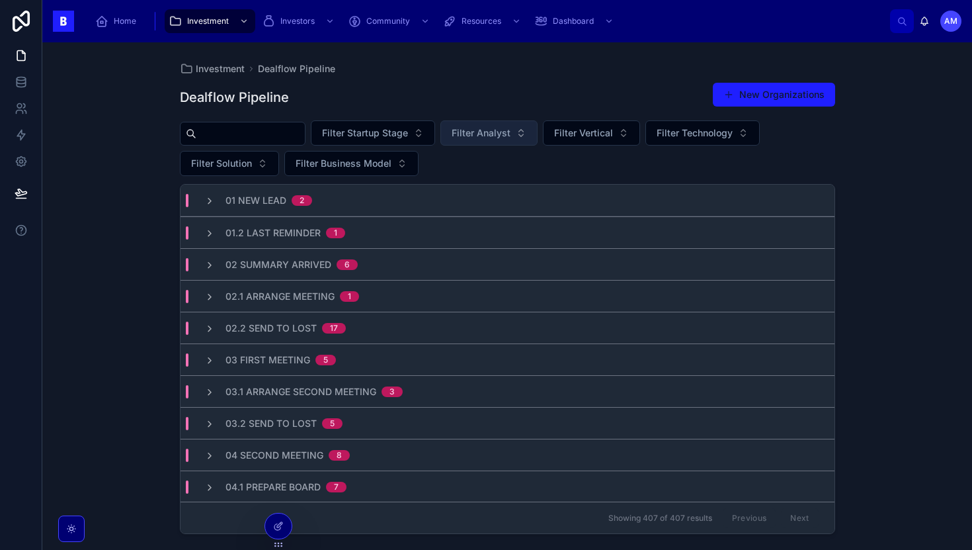
click at [313, 391] on span "03.1 Arrange Second Meeting" at bounding box center [300, 391] width 151 height 13
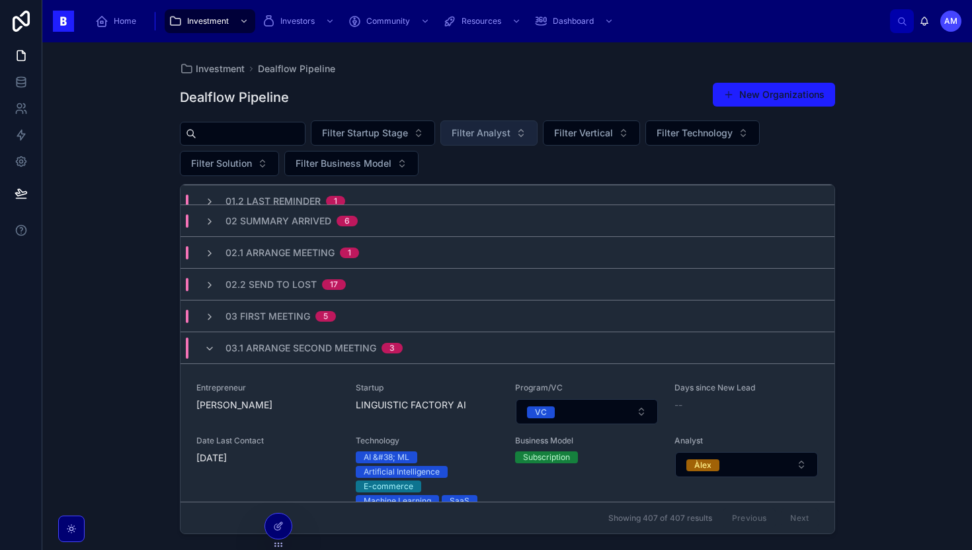
scroll to position [41, 0]
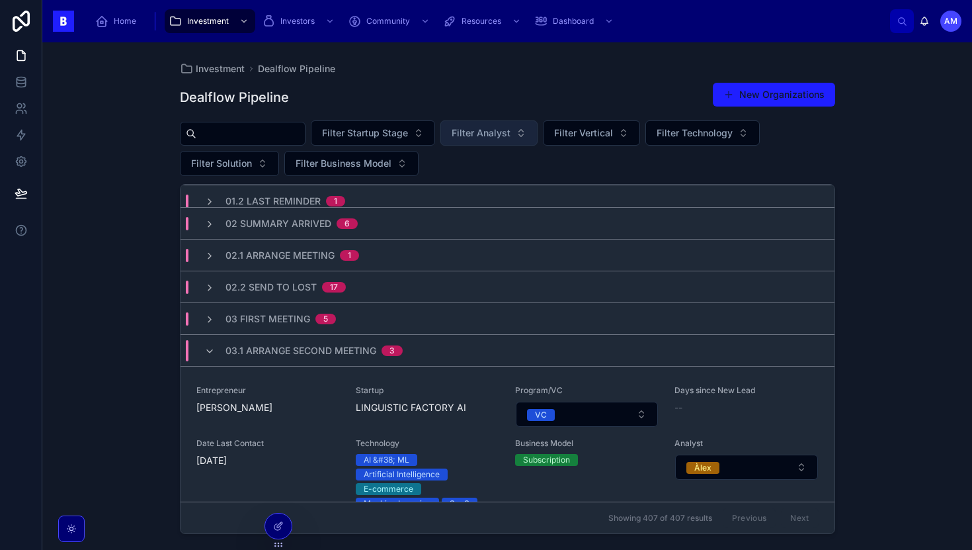
click at [294, 359] on div "03.1 Arrange Second Meeting 3" at bounding box center [313, 350] width 177 height 21
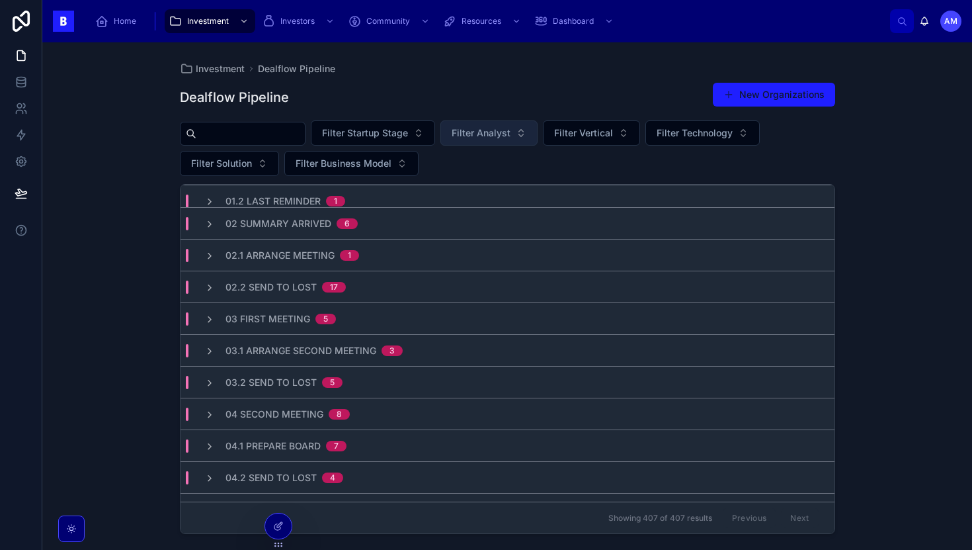
click at [294, 359] on div "03.1 Arrange Second Meeting 3" at bounding box center [508, 350] width 654 height 32
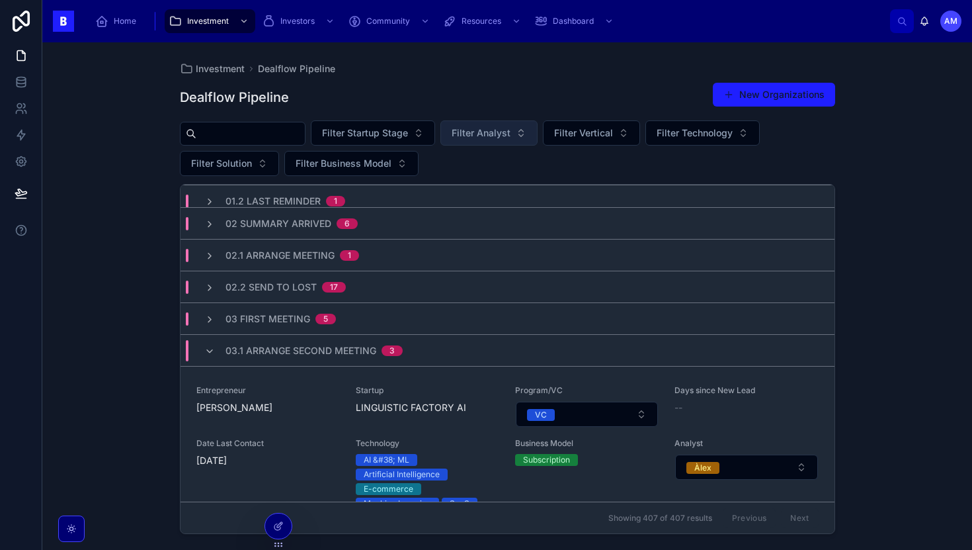
click at [294, 359] on div "03.1 Arrange Second Meeting 3" at bounding box center [313, 350] width 177 height 21
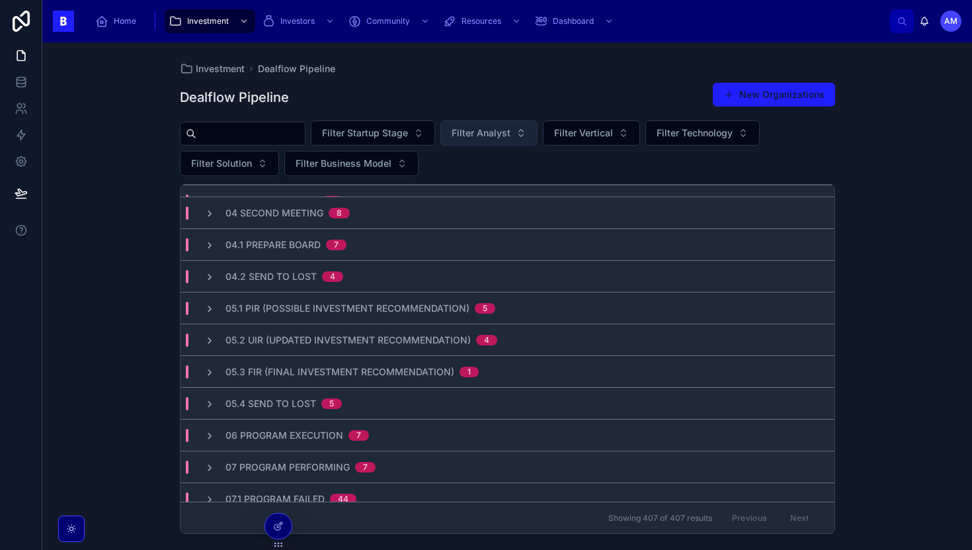
scroll to position [241, 0]
click at [310, 375] on span "05.3 FIR (Final Investment Recommendation)" at bounding box center [339, 372] width 229 height 13
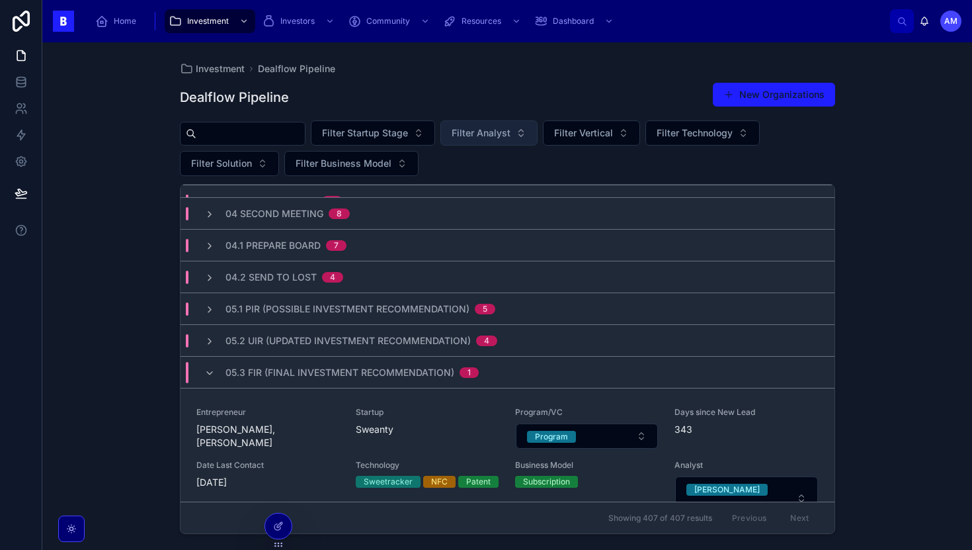
click at [340, 375] on span "05.3 FIR (Final Investment Recommendation)" at bounding box center [339, 372] width 229 height 13
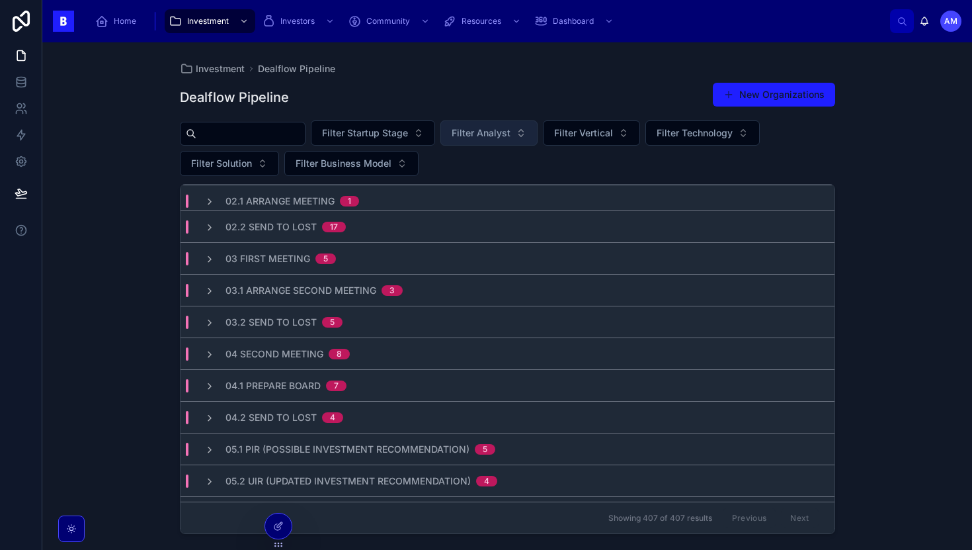
scroll to position [61, 0]
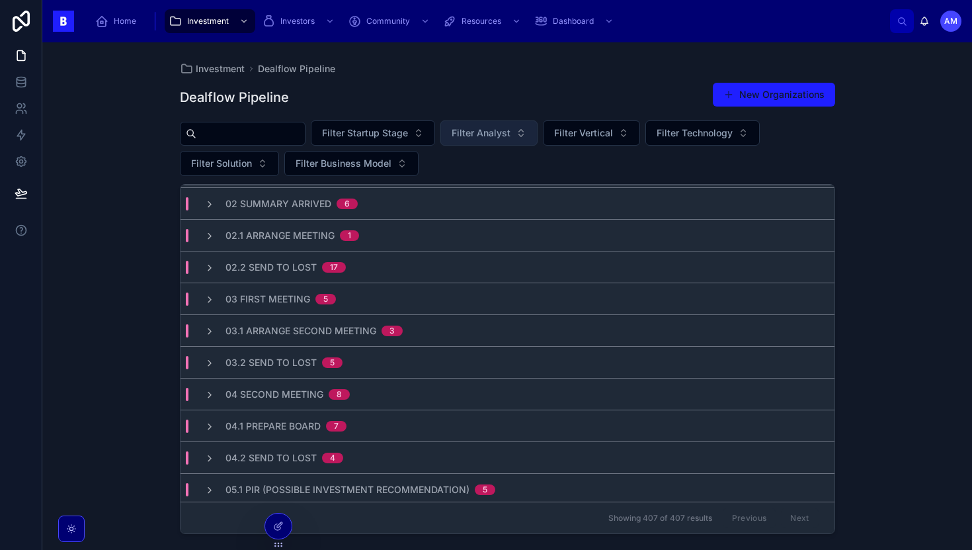
click at [320, 356] on div "03.2 Send to Lost 5" at bounding box center [283, 362] width 117 height 13
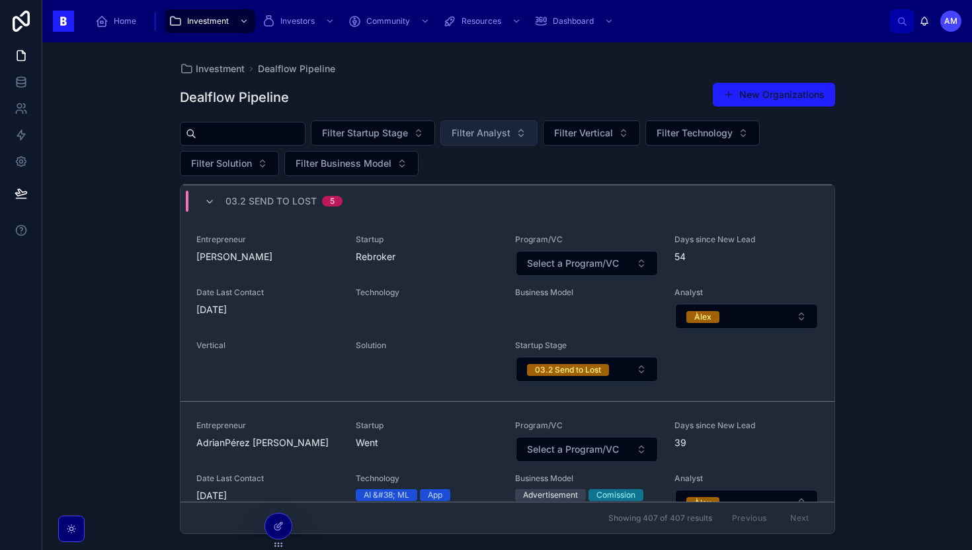
scroll to position [210, 0]
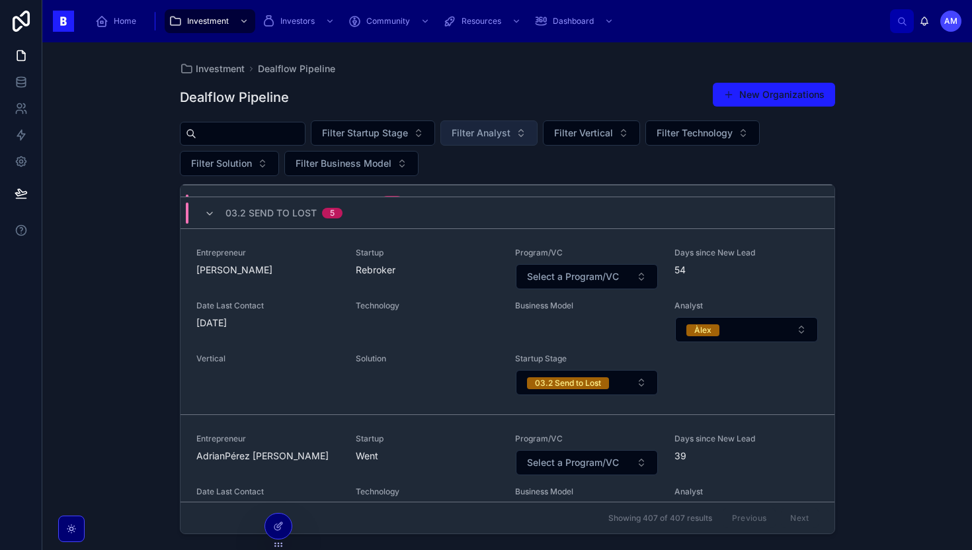
click at [313, 209] on span "03.2 Send to Lost" at bounding box center [270, 212] width 91 height 13
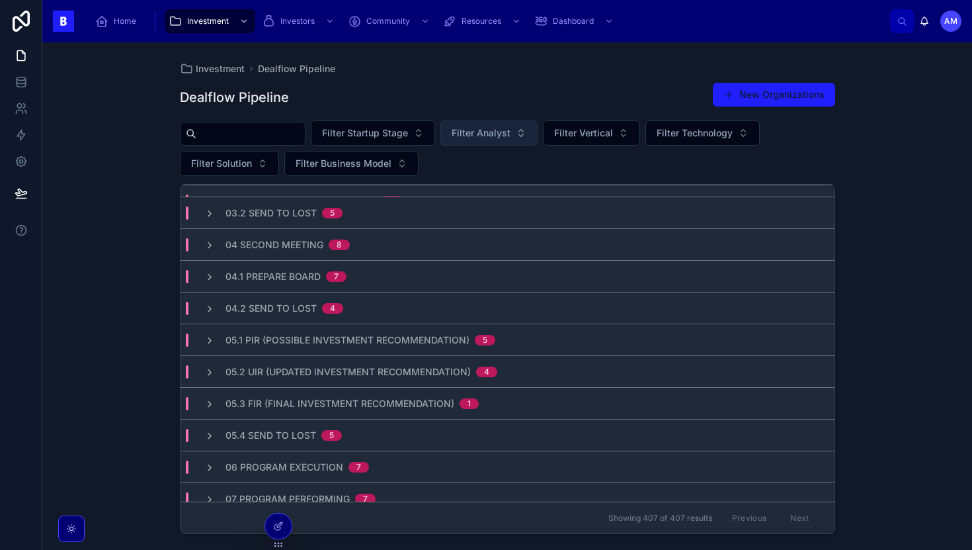
click at [322, 250] on span "04 Second Meeting" at bounding box center [274, 244] width 98 height 13
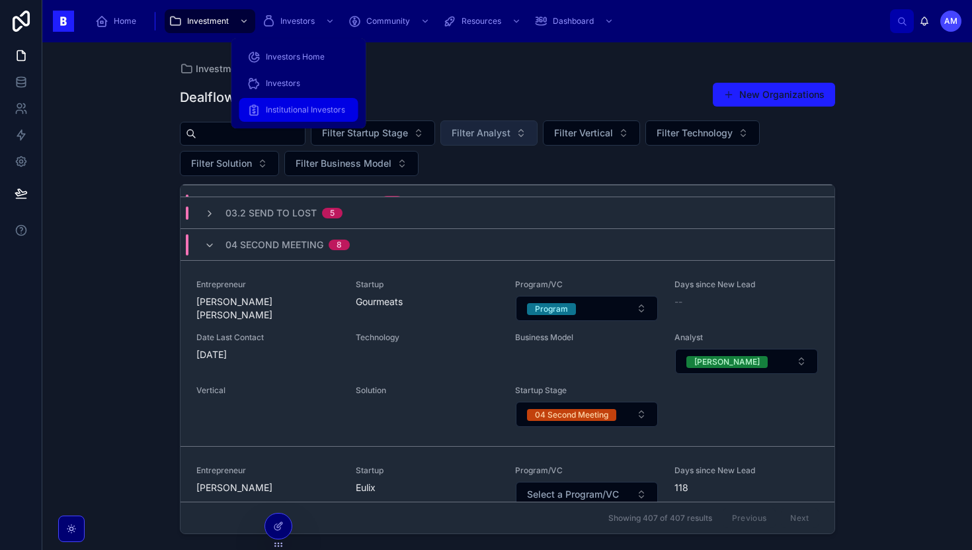
click at [286, 112] on span "Institutional Investors" at bounding box center [305, 109] width 79 height 11
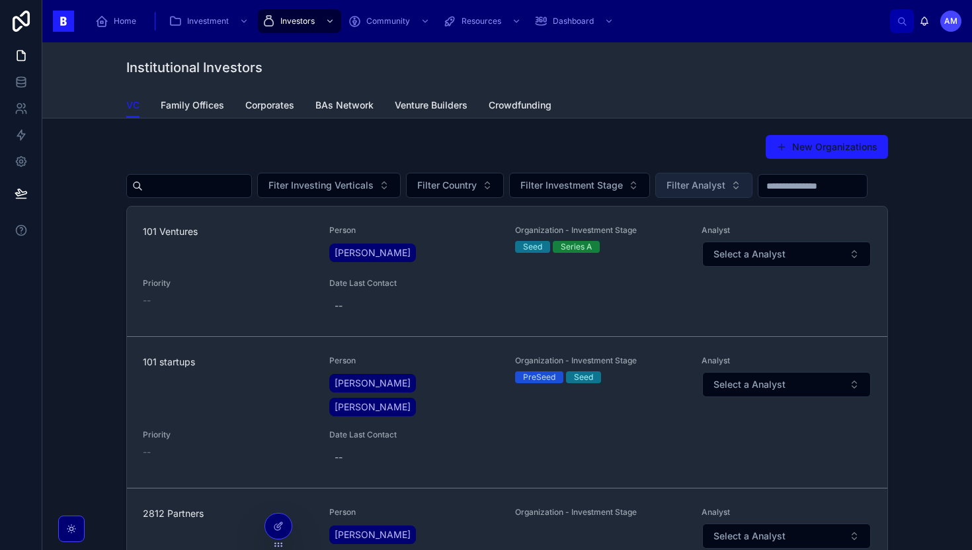
click at [721, 187] on span "Filter Analyst" at bounding box center [696, 185] width 59 height 13
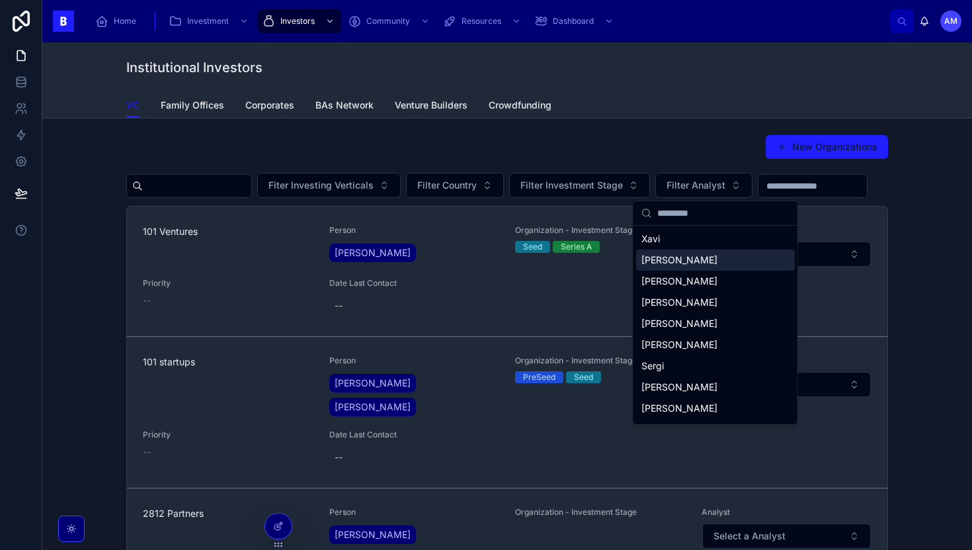
click at [673, 251] on div "[PERSON_NAME]" at bounding box center [715, 259] width 159 height 21
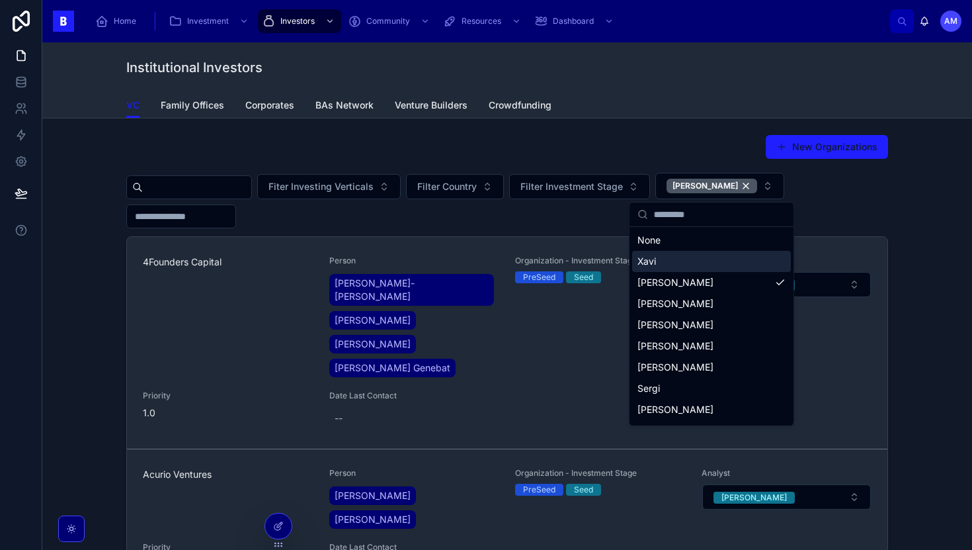
click at [92, 290] on div "New Organizations Fiter Investing Verticals Filter Country Filter Investment St…" at bounding box center [507, 391] width 909 height 524
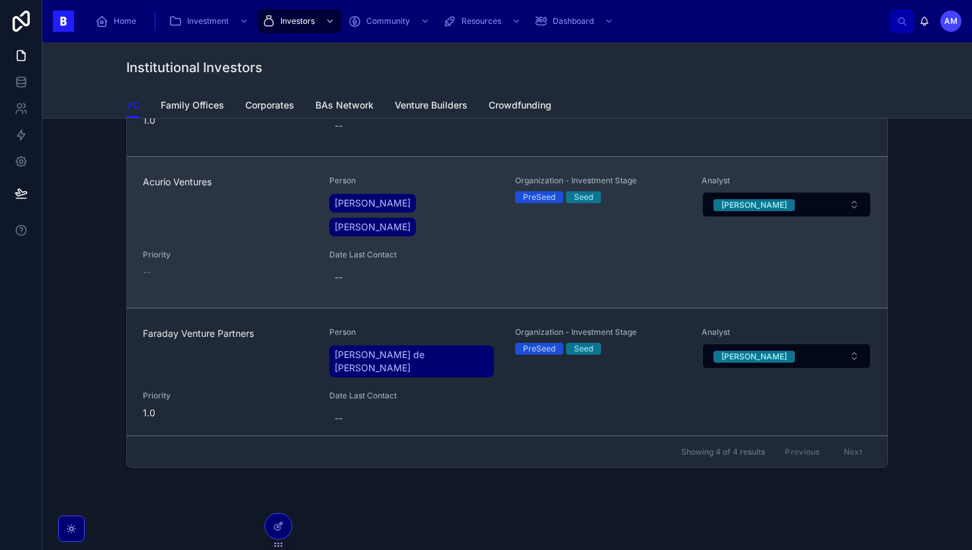
scroll to position [112, 0]
click at [190, 175] on span "Acurio Ventures" at bounding box center [228, 181] width 171 height 13
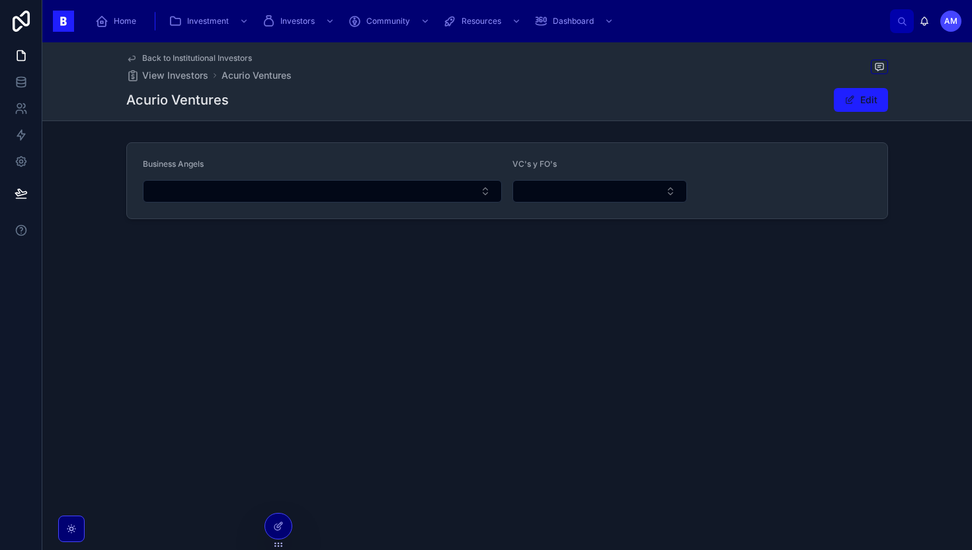
click at [167, 95] on h1 "Acurio Ventures" at bounding box center [177, 100] width 102 height 19
click at [137, 106] on h1 "Acurio Ventures" at bounding box center [177, 100] width 102 height 19
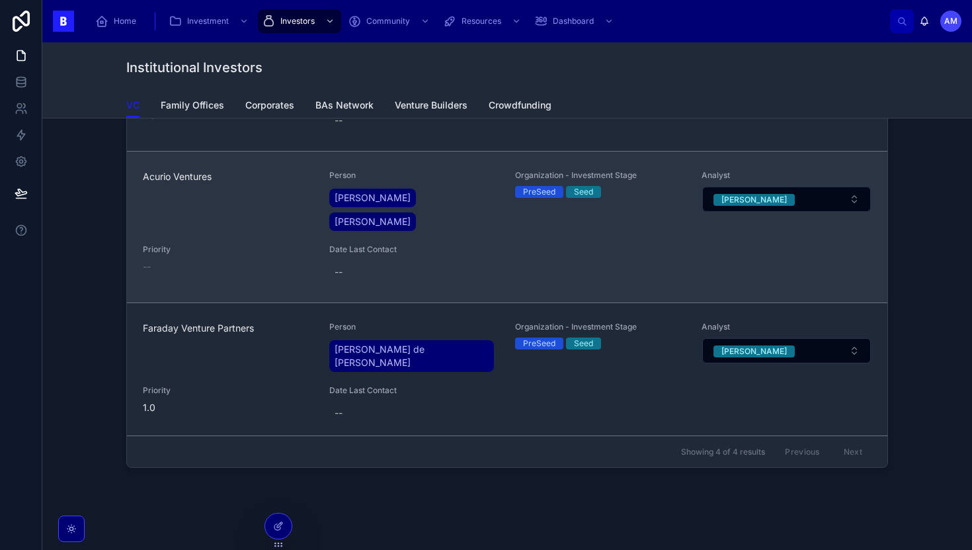
scroll to position [116, 0]
